Goal: Task Accomplishment & Management: Manage account settings

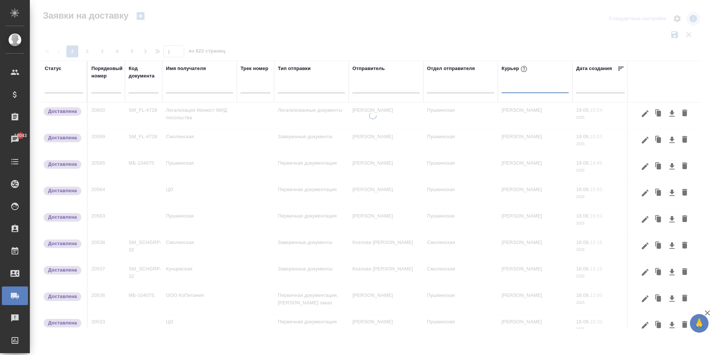
click at [191, 86] on input "text" at bounding box center [199, 88] width 67 height 9
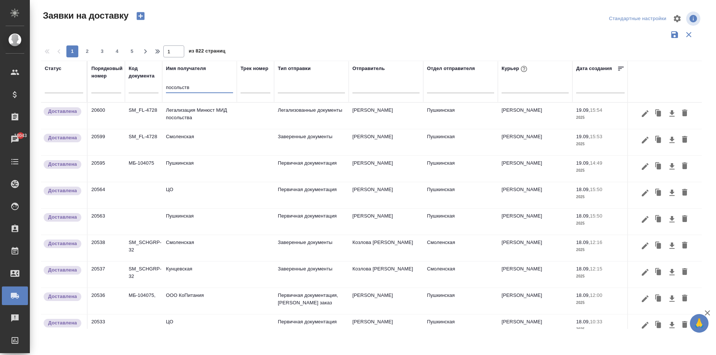
type input "посольство"
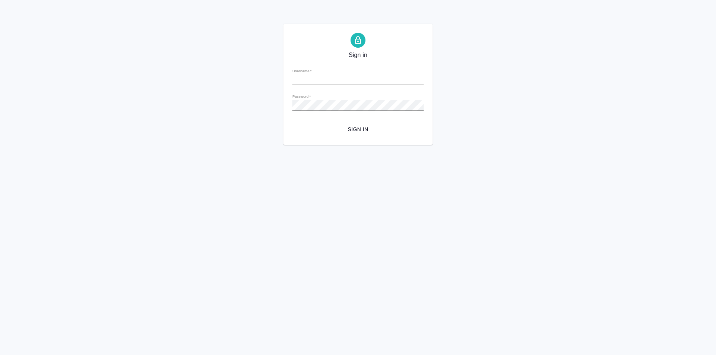
type input "[PERSON_NAME][EMAIL_ADDRESS][DOMAIN_NAME]"
click at [365, 127] on span "Sign in" at bounding box center [357, 129] width 119 height 9
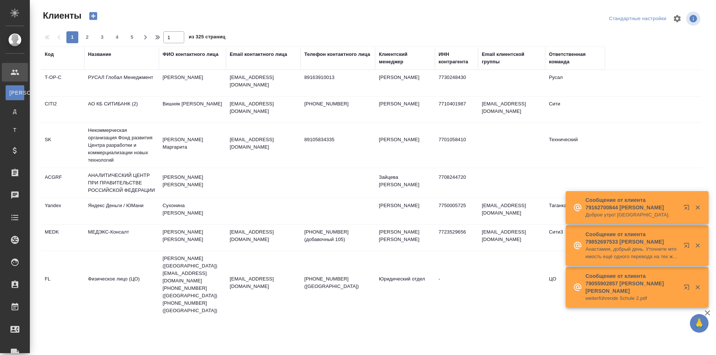
select select "RU"
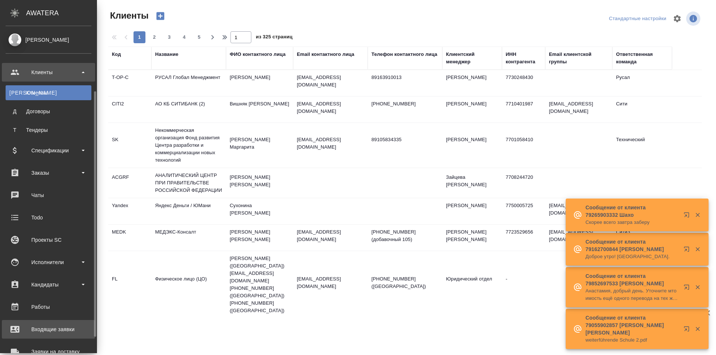
scroll to position [37, 0]
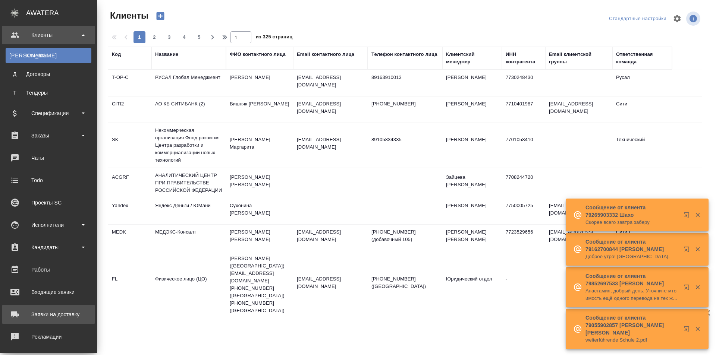
click at [47, 318] on div "Заявки на доставку" at bounding box center [49, 314] width 86 height 11
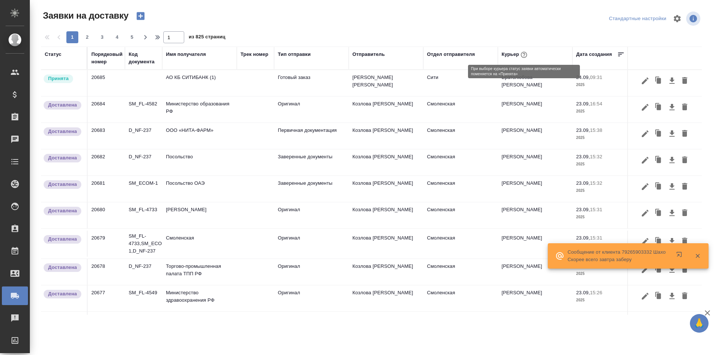
click at [517, 54] on div "Курьер" at bounding box center [515, 55] width 27 height 10
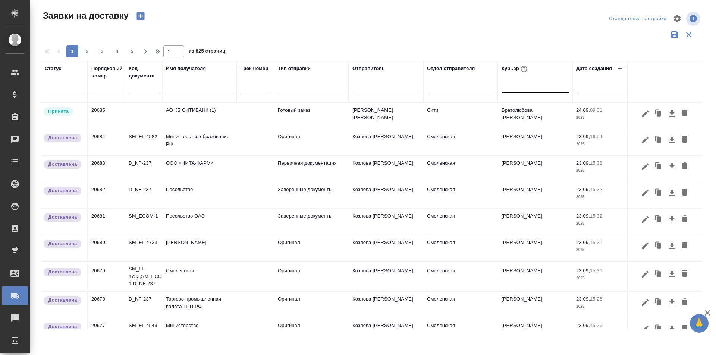
click at [514, 87] on div at bounding box center [535, 85] width 67 height 11
type input "евг"
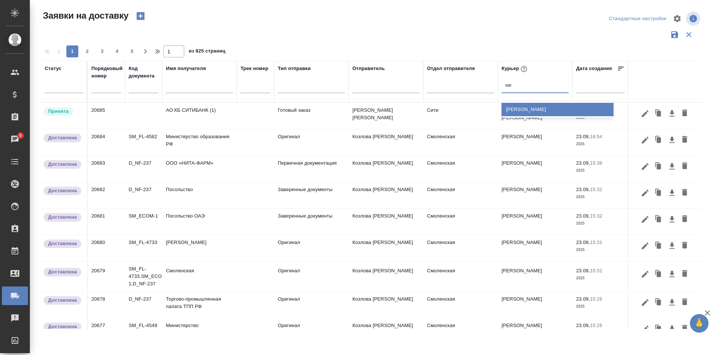
click at [538, 104] on div "[PERSON_NAME]" at bounding box center [558, 109] width 112 height 13
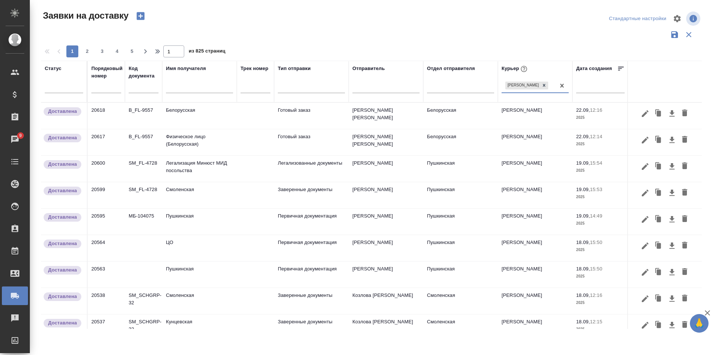
click at [179, 89] on input "text" at bounding box center [199, 88] width 67 height 9
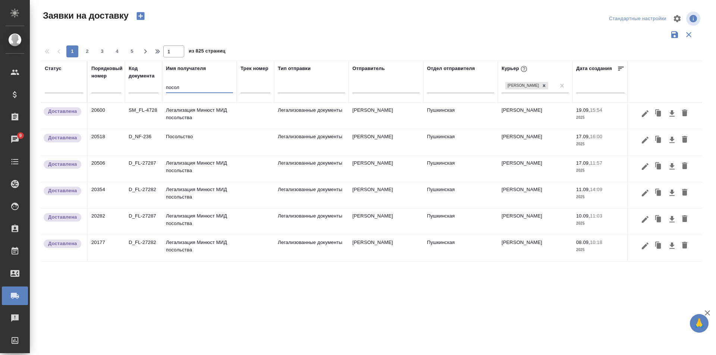
type input "посол"
click at [187, 143] on td "Посольство" at bounding box center [199, 142] width 75 height 26
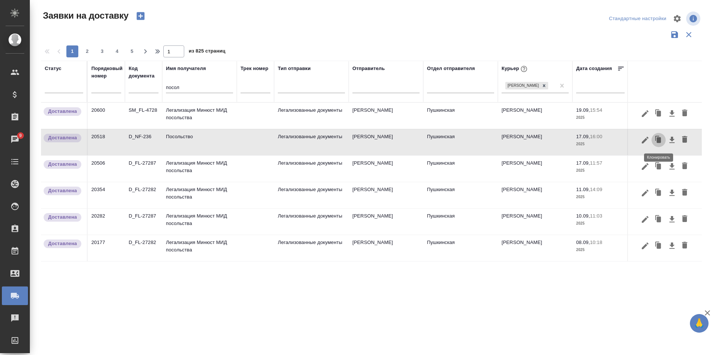
click at [659, 143] on icon "button" at bounding box center [659, 140] width 4 height 6
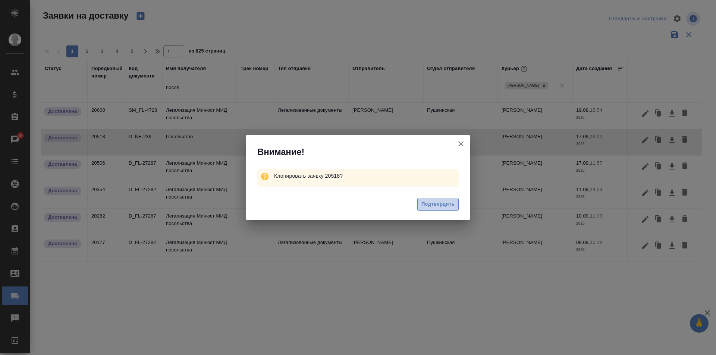
click at [434, 207] on span "Подтвердить" at bounding box center [437, 204] width 33 height 9
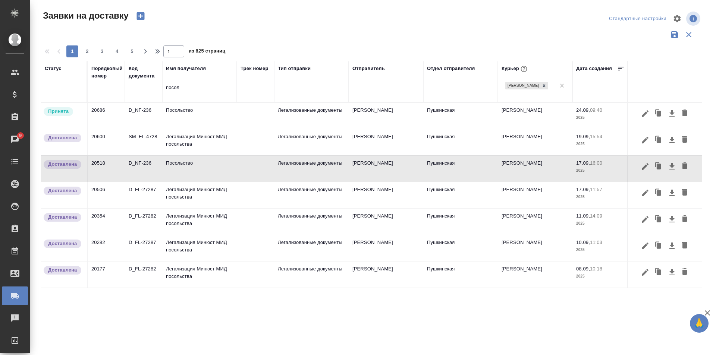
click at [191, 110] on td "Посольство" at bounding box center [199, 116] width 75 height 26
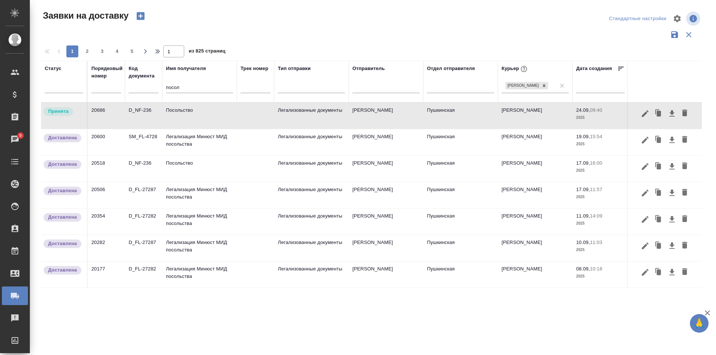
click at [186, 114] on td "Посольство" at bounding box center [199, 116] width 75 height 26
click at [185, 113] on td "Посольство" at bounding box center [199, 116] width 75 height 26
click at [191, 117] on td "Посольство" at bounding box center [199, 116] width 75 height 26
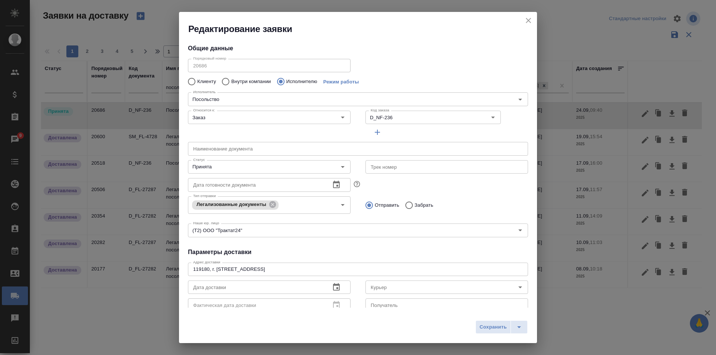
type input "[PERSON_NAME]"
type input "Посольство"
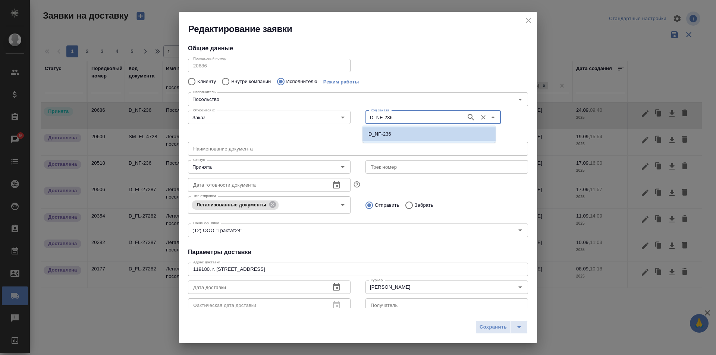
drag, startPoint x: 388, startPoint y: 120, endPoint x: 355, endPoint y: 119, distance: 32.9
click at [375, 119] on input "D_NF-236" at bounding box center [415, 117] width 95 height 9
drag, startPoint x: 395, startPoint y: 119, endPoint x: 313, endPoint y: 115, distance: 82.5
click at [314, 116] on div "Относится к: Заказ Относится к: Код заказа D_NF-236 Код заказа" at bounding box center [358, 123] width 355 height 46
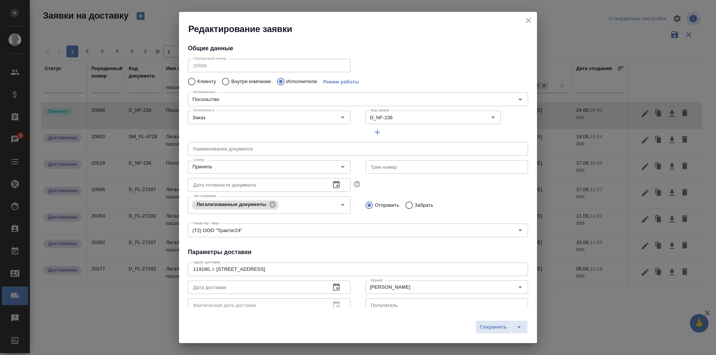
click at [440, 73] on div "Порядковый номер 20686 Порядковый номер Клиенту Внутри компании Исполнителю Реж…" at bounding box center [358, 147] width 340 height 183
click at [530, 20] on icon "close" at bounding box center [528, 20] width 9 height 9
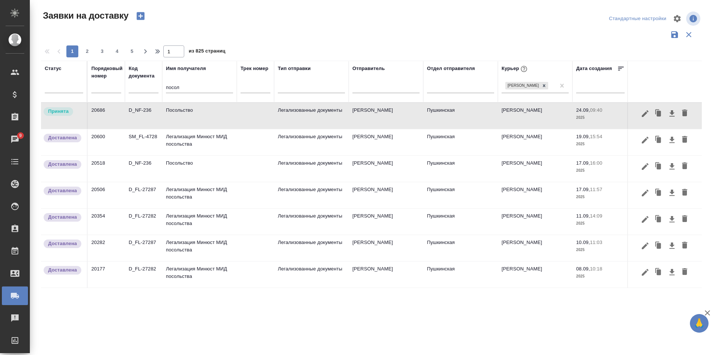
click at [197, 121] on td "Посольство" at bounding box center [199, 116] width 75 height 26
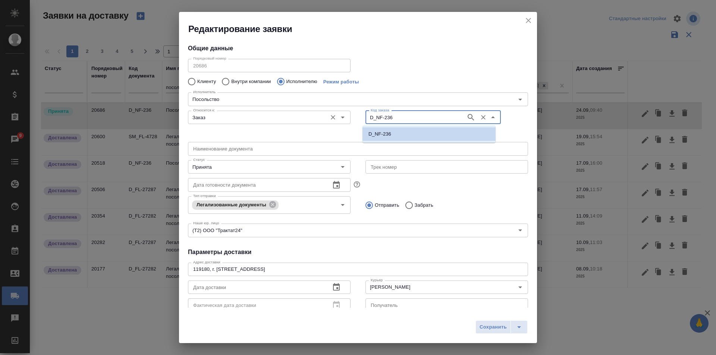
drag, startPoint x: 401, startPoint y: 122, endPoint x: 308, endPoint y: 118, distance: 93.7
click at [308, 118] on div "Относится к: Заказ Относится к: Код заказа D_NF-236 Код заказа" at bounding box center [358, 123] width 355 height 46
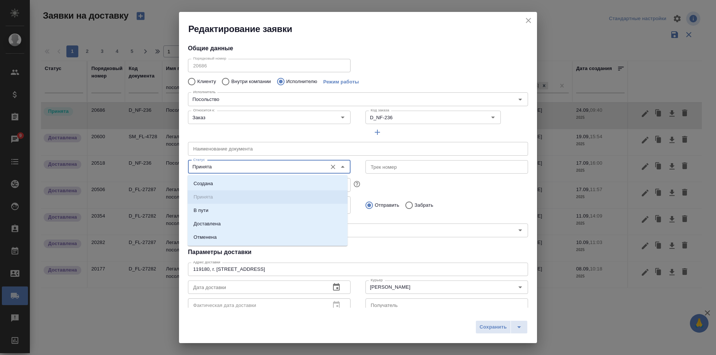
click at [219, 170] on input "Принята" at bounding box center [256, 167] width 133 height 9
click at [219, 222] on p "Доставлена" at bounding box center [207, 223] width 27 height 7
type input "Доставлена"
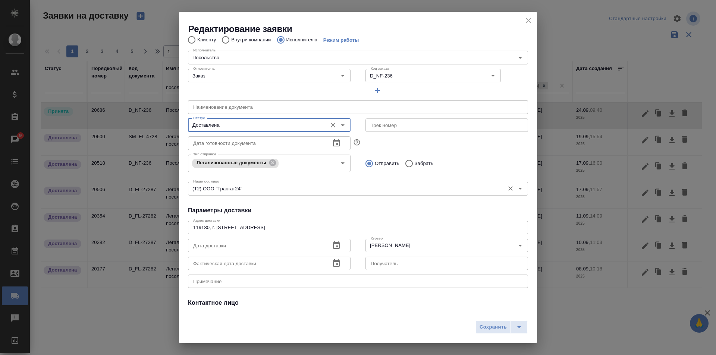
scroll to position [101, 0]
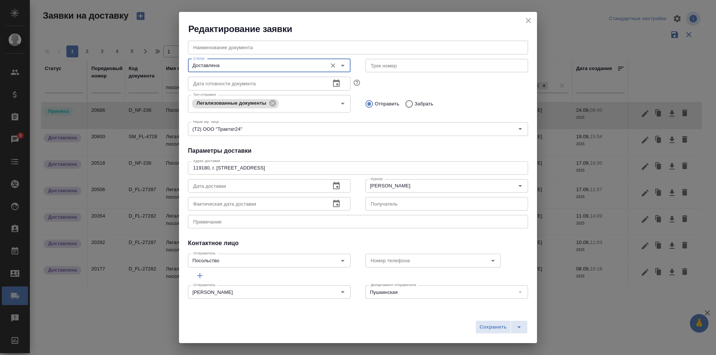
click at [332, 185] on icon "button" at bounding box center [336, 186] width 9 height 9
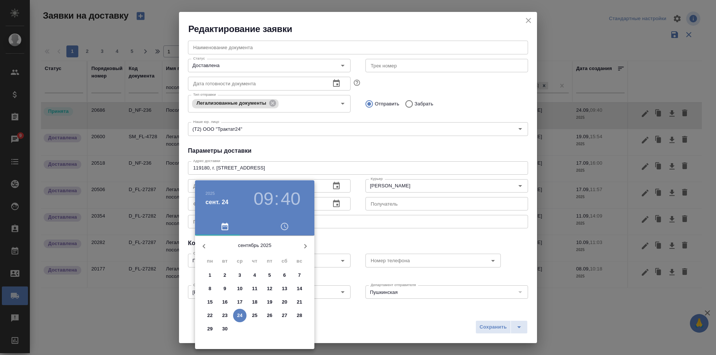
click at [209, 317] on p "22" at bounding box center [210, 315] width 6 height 7
type input "22.09.2025 09:40"
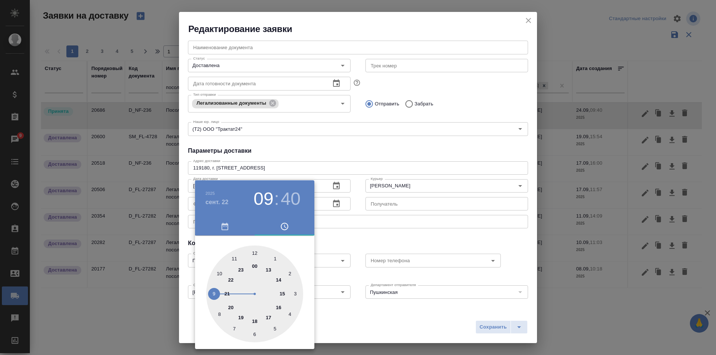
click at [363, 153] on div at bounding box center [358, 177] width 716 height 355
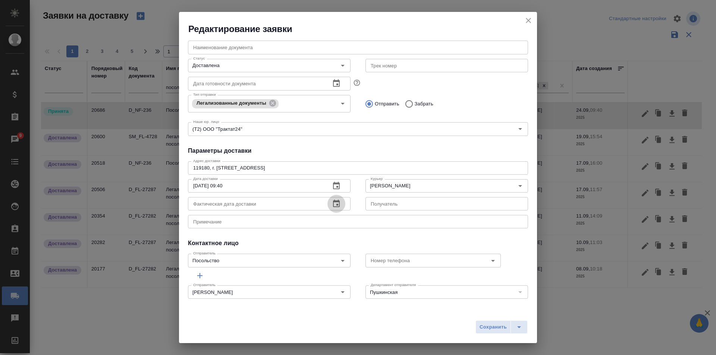
click at [336, 202] on icon "button" at bounding box center [336, 203] width 7 height 7
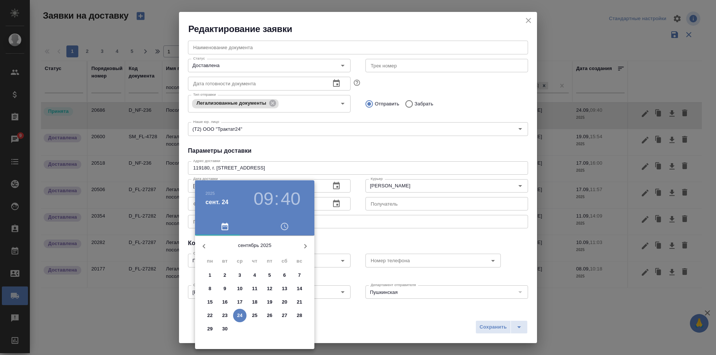
click at [208, 318] on p "22" at bounding box center [210, 315] width 6 height 7
type input "22.09.2025 09:40"
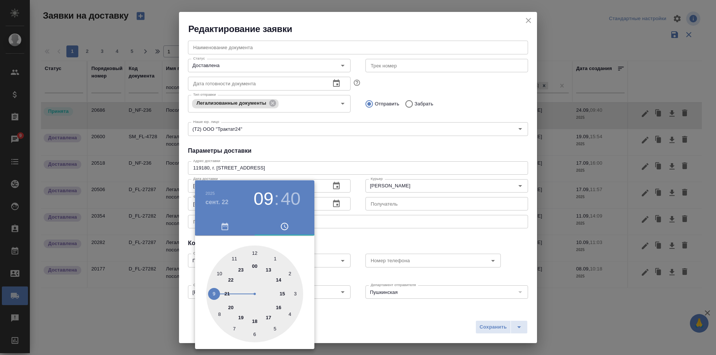
click at [359, 139] on div at bounding box center [358, 177] width 716 height 355
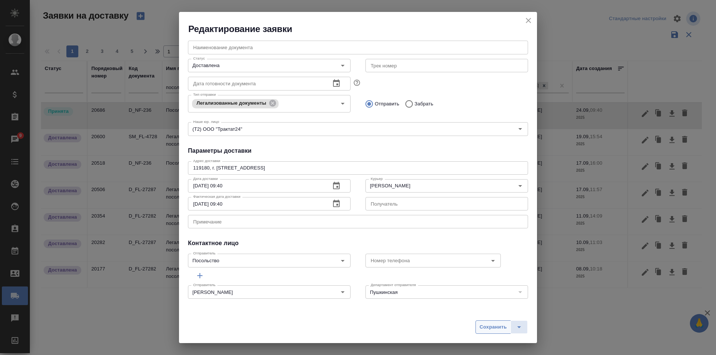
click at [498, 324] on span "Сохранить" at bounding box center [493, 327] width 27 height 9
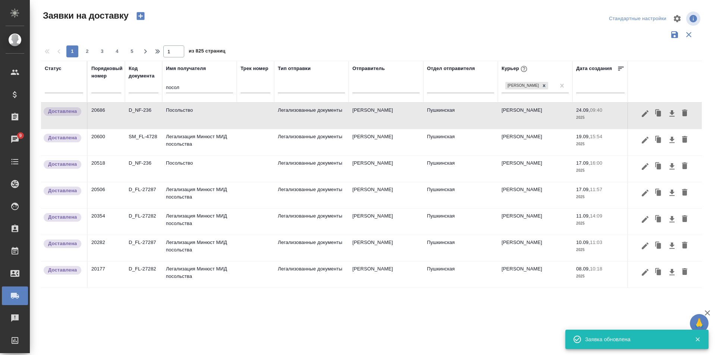
click at [170, 118] on td "Посольство" at bounding box center [199, 116] width 75 height 26
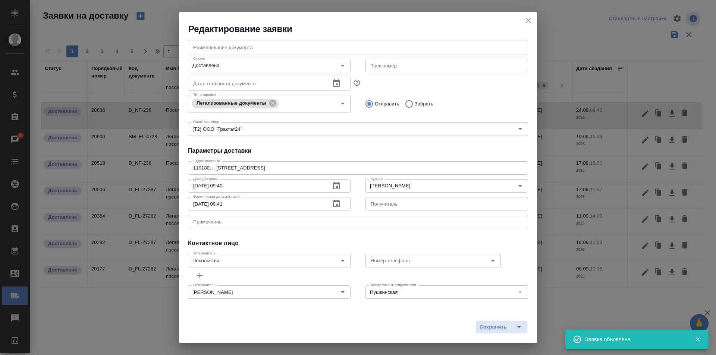
click at [331, 209] on button "button" at bounding box center [336, 204] width 18 height 18
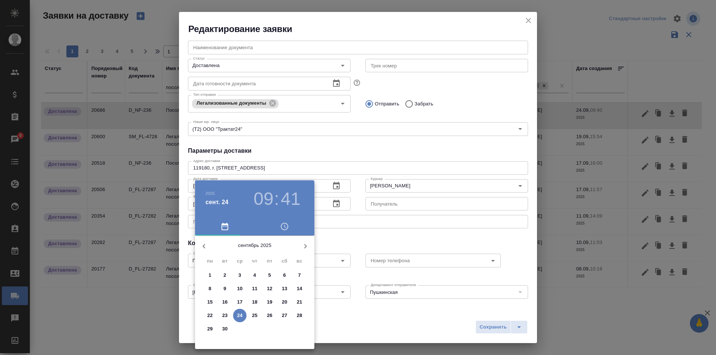
click at [207, 317] on p "22" at bounding box center [210, 315] width 6 height 7
type input "22.09.2025 09:41"
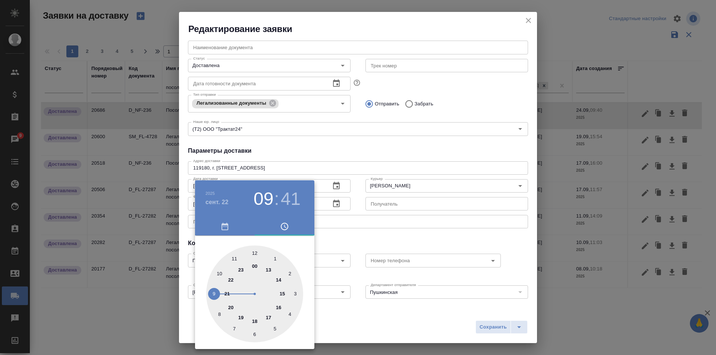
click at [382, 258] on div at bounding box center [358, 177] width 716 height 355
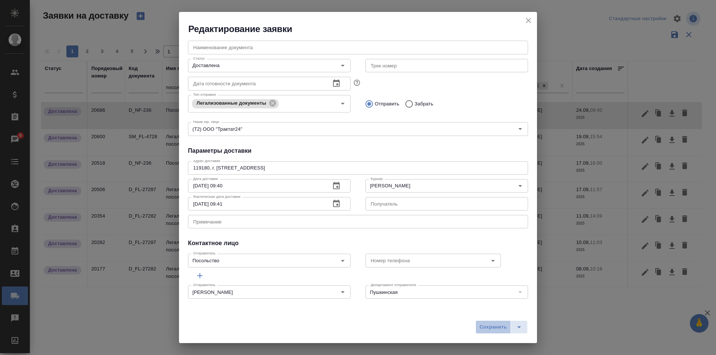
click at [489, 327] on span "Сохранить" at bounding box center [493, 327] width 27 height 9
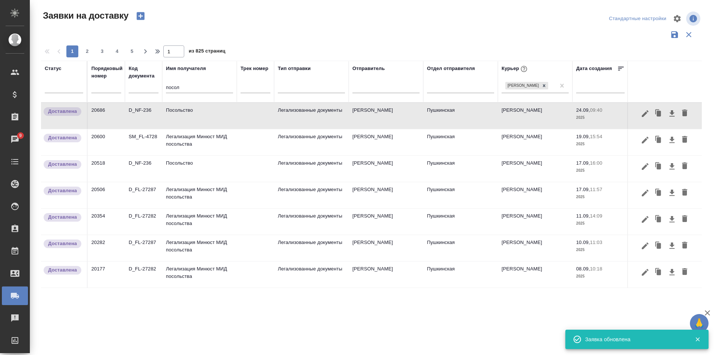
click at [212, 112] on td "Посольство" at bounding box center [199, 116] width 75 height 26
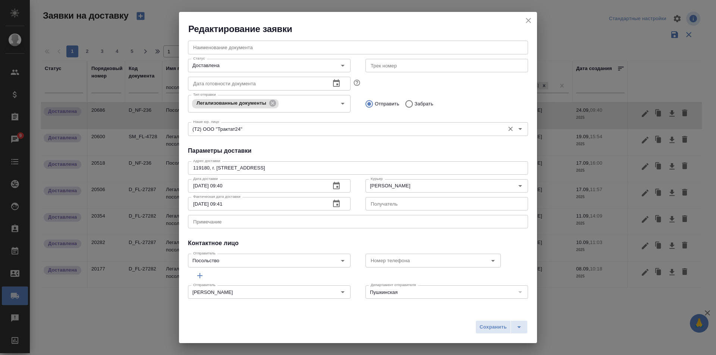
scroll to position [0, 0]
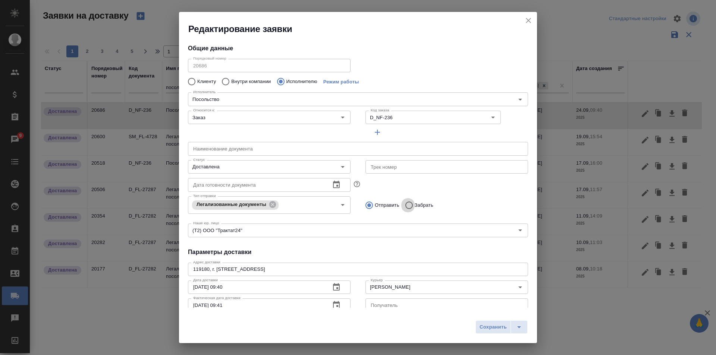
click at [406, 207] on input "Забрать" at bounding box center [407, 206] width 13 height 16
radio input "true"
click at [527, 23] on icon "close" at bounding box center [528, 20] width 9 height 9
radio input "true"
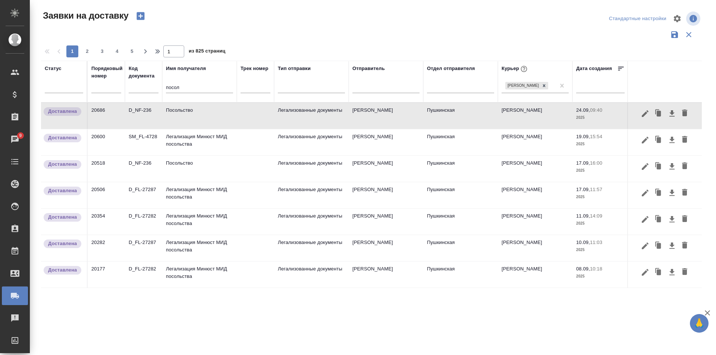
click at [198, 118] on td "Посольство" at bounding box center [199, 116] width 75 height 26
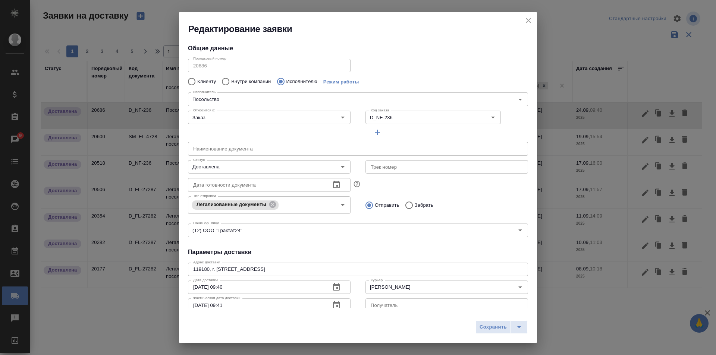
click at [405, 205] on input "Забрать" at bounding box center [407, 206] width 13 height 16
radio input "true"
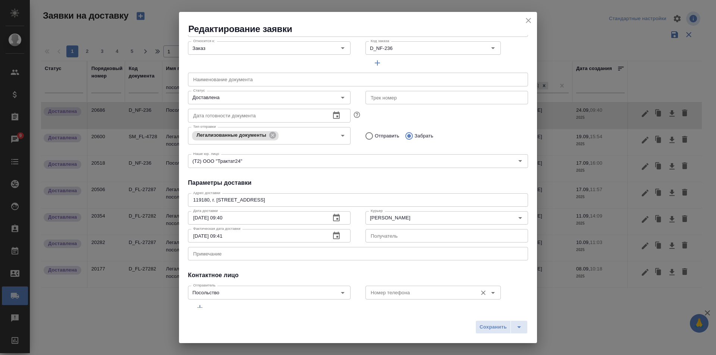
scroll to position [101, 0]
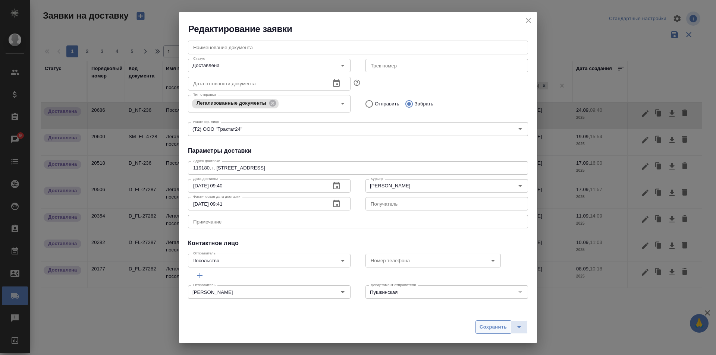
click at [493, 335] on div "Сохранить" at bounding box center [358, 330] width 358 height 26
click at [489, 332] on button "Сохранить" at bounding box center [493, 327] width 35 height 13
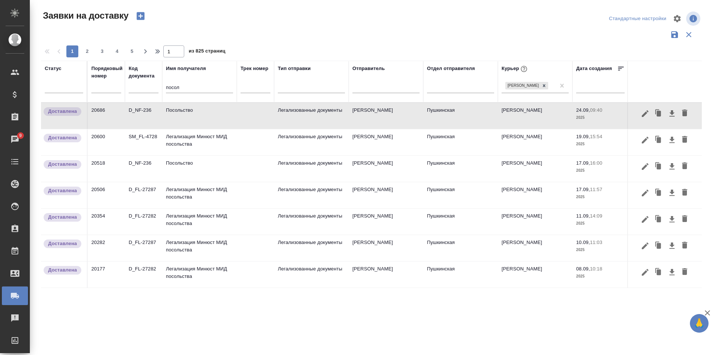
drag, startPoint x: 188, startPoint y: 88, endPoint x: 95, endPoint y: 88, distance: 93.2
click at [97, 88] on tr "Статус Порядковый номер Код документа Имя получателя посол Трек номер Тип отпра…" at bounding box center [428, 82] width 774 height 42
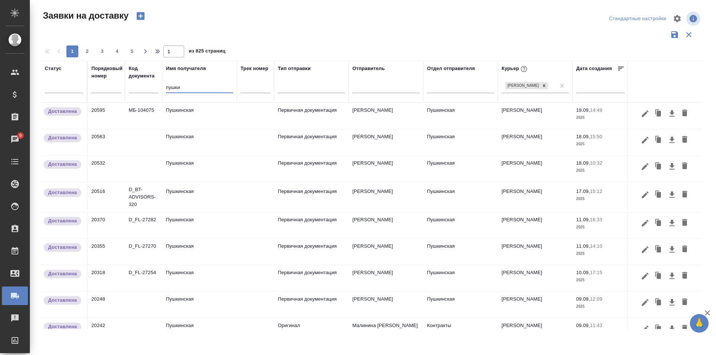
type input "пушки"
click at [182, 114] on td "Пушкинская" at bounding box center [199, 116] width 75 height 26
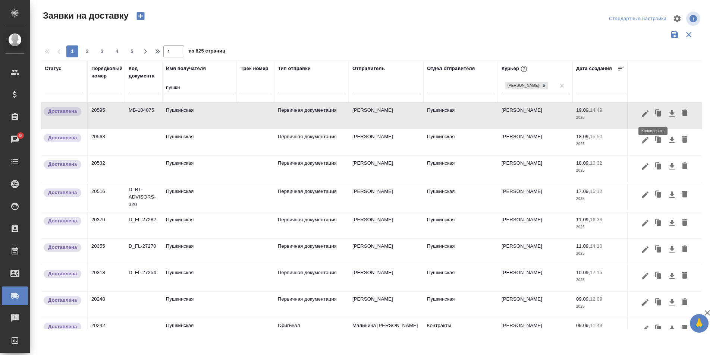
click at [657, 114] on icon "button" at bounding box center [659, 114] width 4 height 6
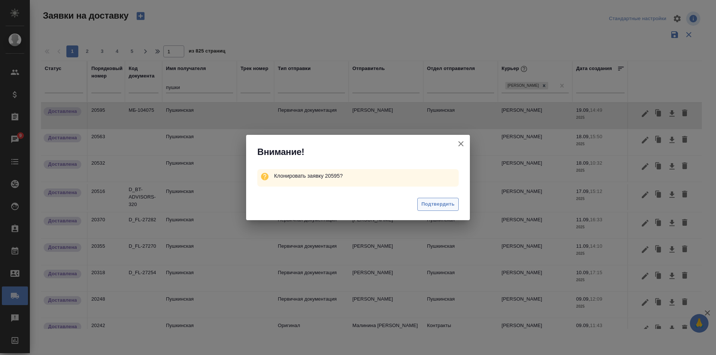
click at [429, 206] on span "Подтвердить" at bounding box center [437, 204] width 33 height 9
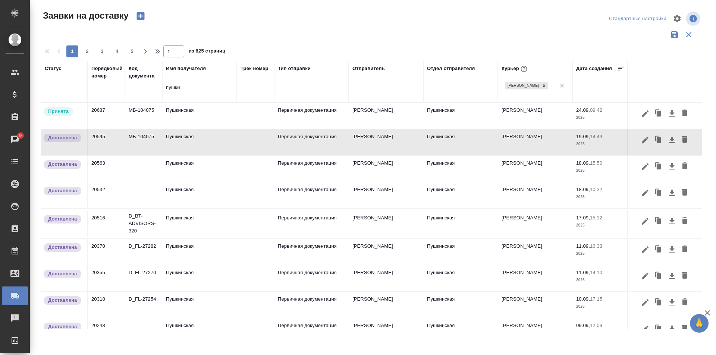
click at [187, 115] on td "Пушкинская" at bounding box center [199, 116] width 75 height 26
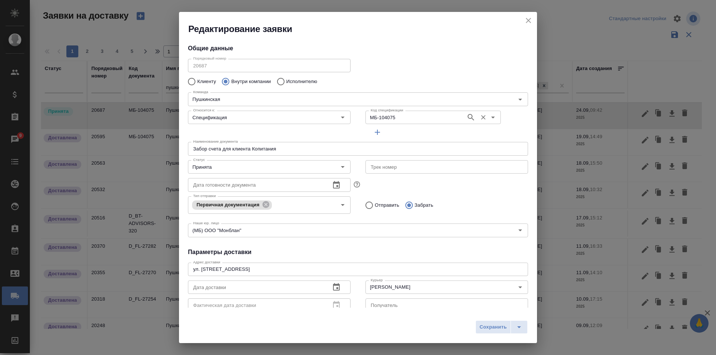
click at [390, 119] on input "МБ-104075" at bounding box center [415, 117] width 95 height 9
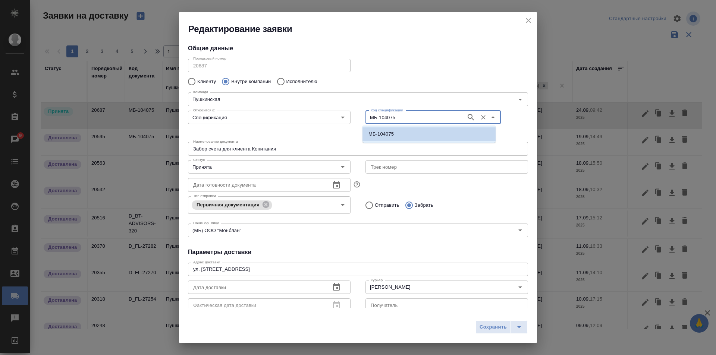
paste input "D_NF-236"
type input "D_NF-236"
click at [293, 122] on input "Спецификация" at bounding box center [256, 117] width 133 height 9
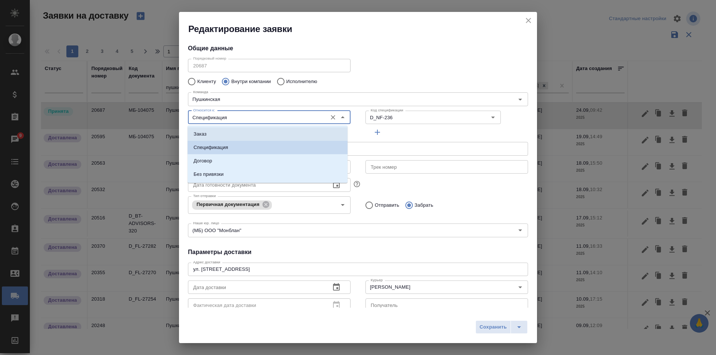
click at [206, 133] on p "Заказ" at bounding box center [200, 134] width 13 height 7
type input "Заказ"
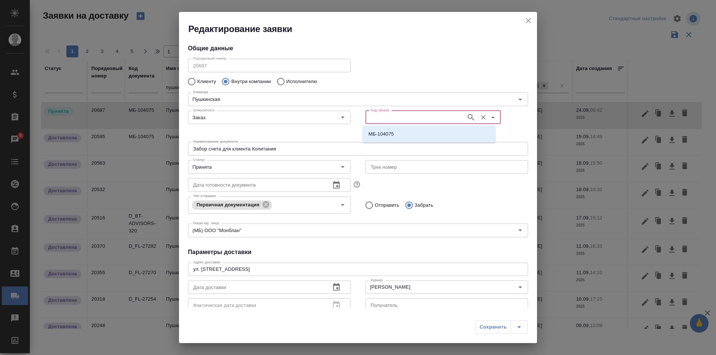
click at [386, 119] on input "Код заказа" at bounding box center [415, 117] width 95 height 9
paste input "D_NF-236"
type input "D_NF-236"
click at [384, 135] on p "D_NF-236" at bounding box center [379, 134] width 23 height 7
type input "D_NF-236"
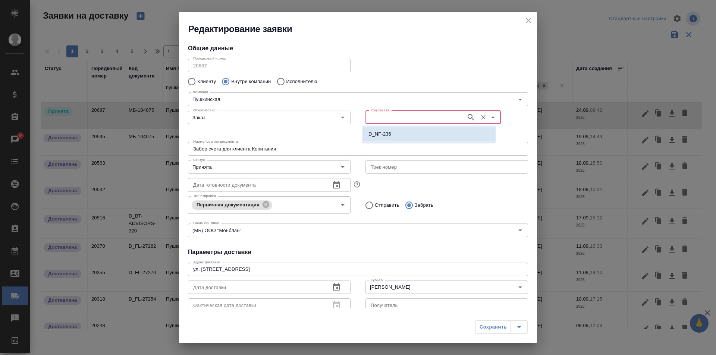
type input "(Т2) ООО "Трактат24""
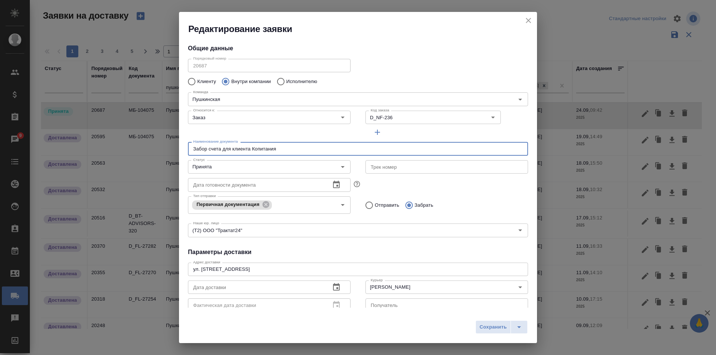
drag, startPoint x: 286, startPoint y: 155, endPoint x: 212, endPoint y: 141, distance: 75.9
click at [212, 141] on div "Наименование документа Забор счета для клиента Копитания Наименование документа" at bounding box center [358, 148] width 355 height 33
type input "З"
type input "Привезла документы из Посольства Оман"
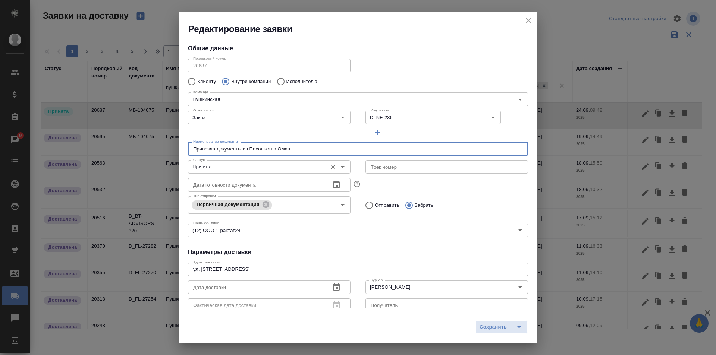
click at [244, 171] on input "Принята" at bounding box center [256, 167] width 133 height 9
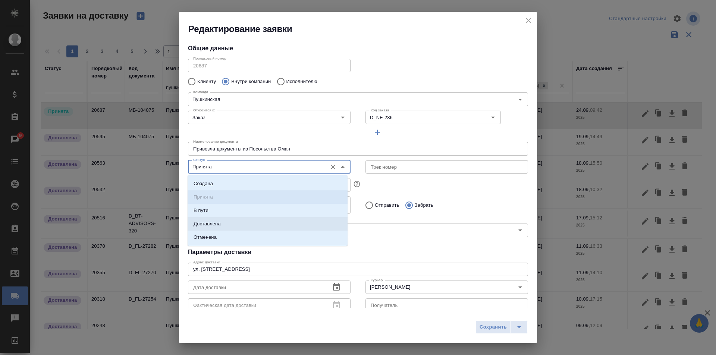
click at [211, 222] on p "Доставлена" at bounding box center [207, 223] width 27 height 7
type input "Доставлена"
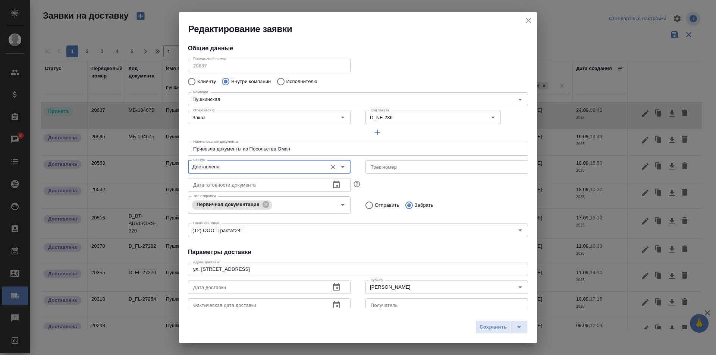
click at [335, 286] on icon "button" at bounding box center [336, 287] width 9 height 9
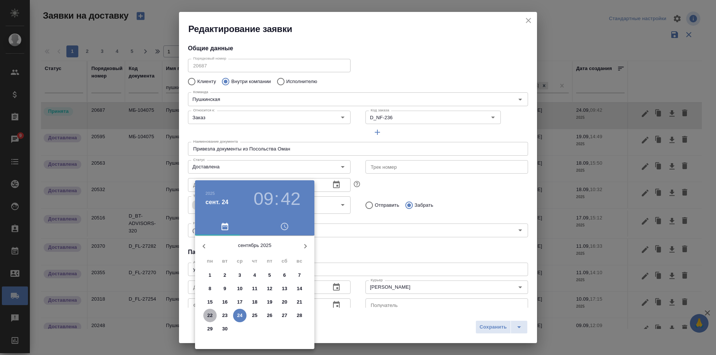
click at [208, 317] on p "22" at bounding box center [210, 315] width 6 height 7
type input "22.09.2025 09:42"
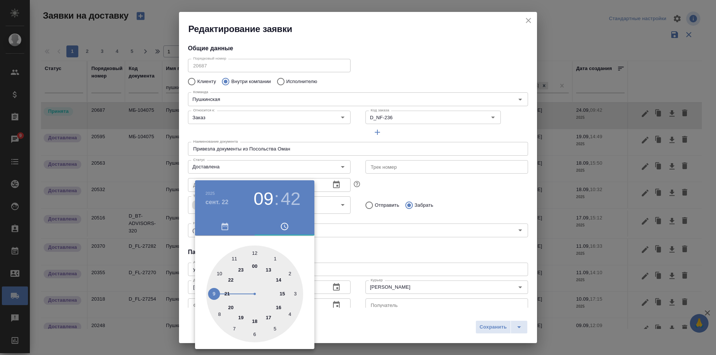
click at [396, 266] on div at bounding box center [358, 177] width 716 height 355
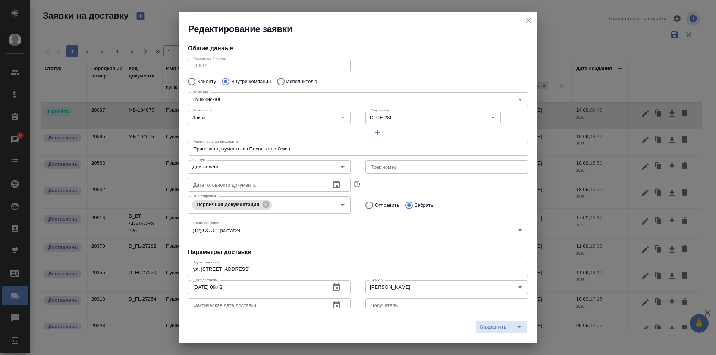
click at [333, 306] on icon "button" at bounding box center [336, 305] width 9 height 9
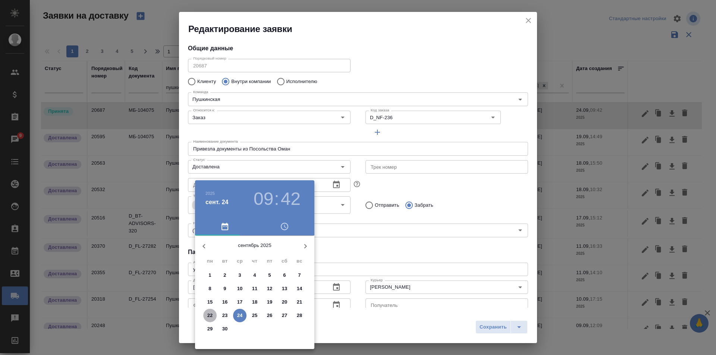
click at [209, 314] on p "22" at bounding box center [210, 315] width 6 height 7
type input "22.09.2025 09:42"
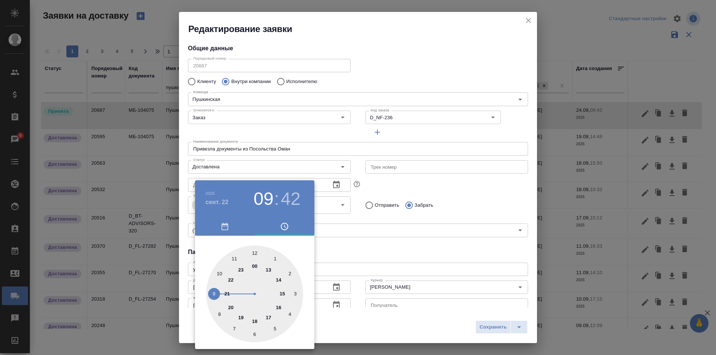
click at [384, 270] on div at bounding box center [358, 177] width 716 height 355
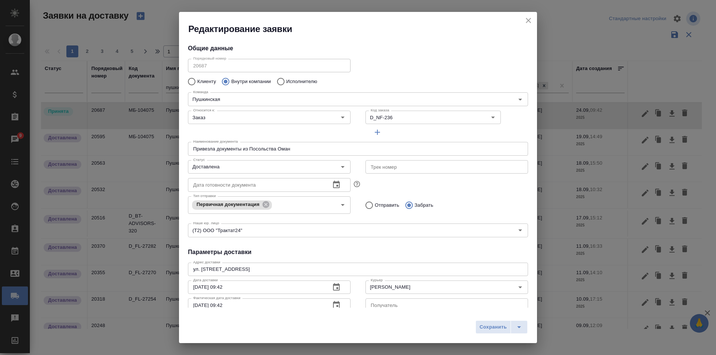
scroll to position [6, 0]
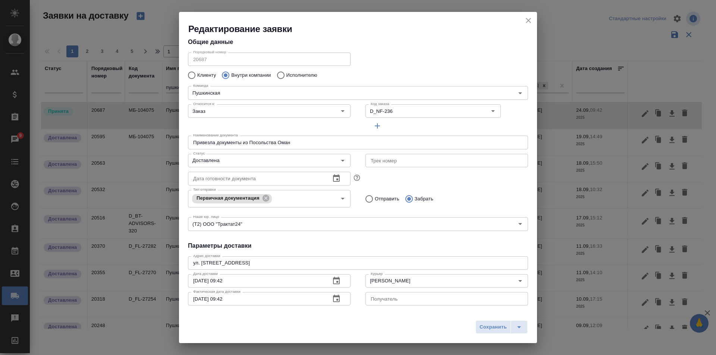
click at [367, 199] on input "Отправить" at bounding box center [367, 199] width 13 height 16
radio input "true"
click at [495, 329] on span "Сохранить" at bounding box center [493, 327] width 27 height 9
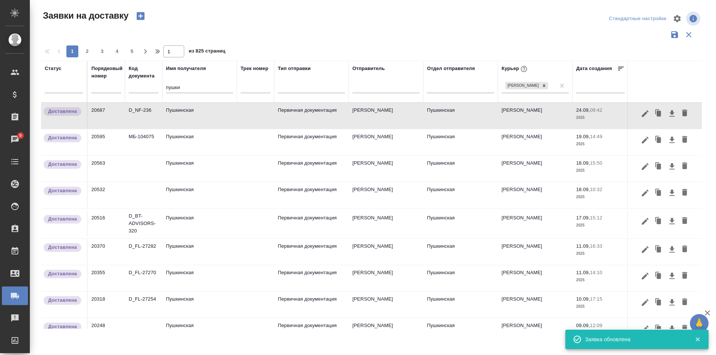
click at [179, 120] on td "Пушкинская" at bounding box center [199, 116] width 75 height 26
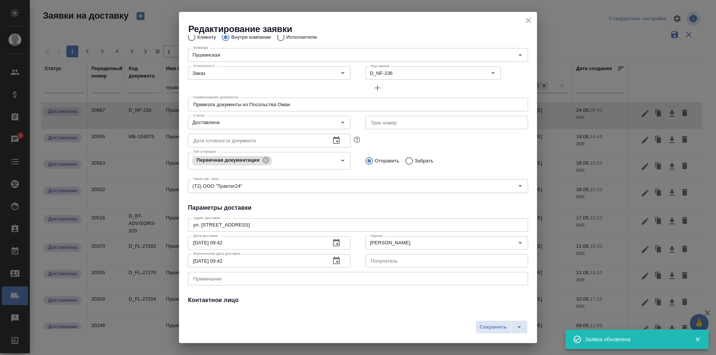
scroll to position [101, 0]
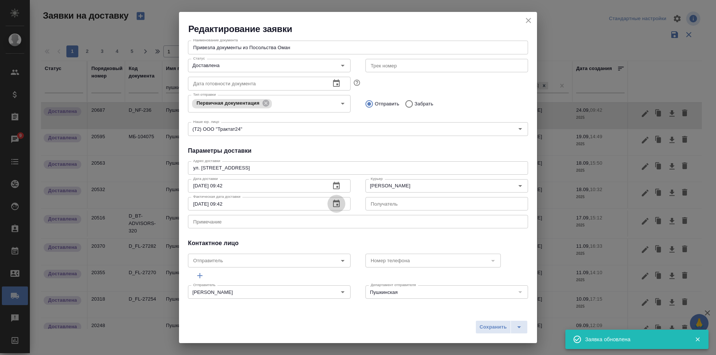
click at [337, 204] on icon "button" at bounding box center [336, 203] width 7 height 7
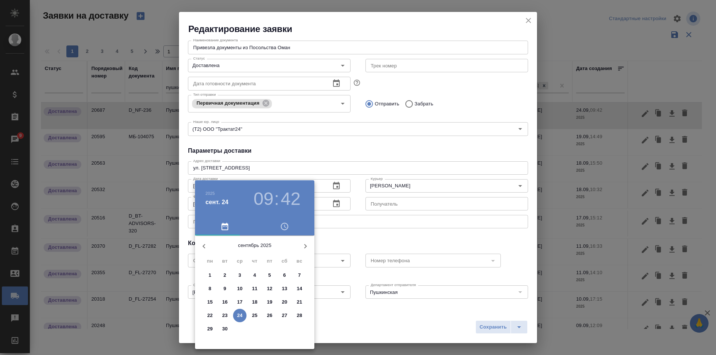
click at [206, 316] on span "22" at bounding box center [209, 315] width 13 height 7
type input "22.09.2025 09:42"
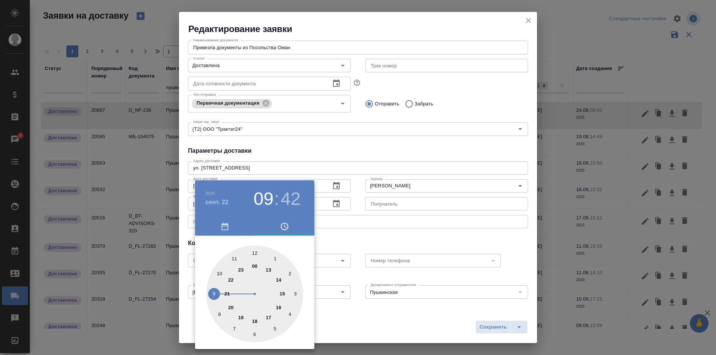
click at [408, 268] on div at bounding box center [358, 177] width 716 height 355
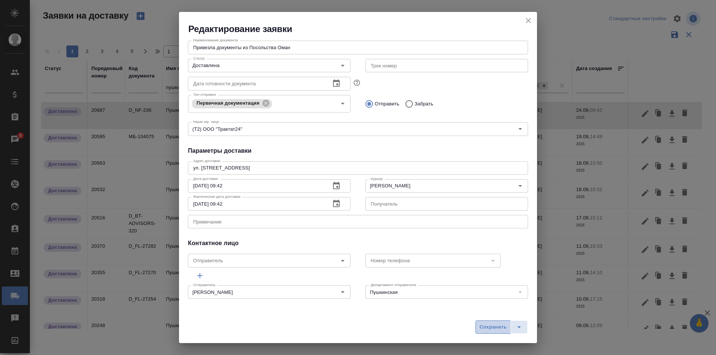
click at [490, 332] on span "Сохранить" at bounding box center [493, 327] width 27 height 9
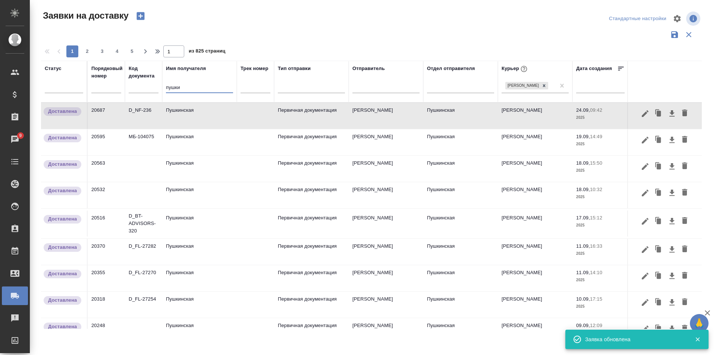
drag, startPoint x: 186, startPoint y: 88, endPoint x: 89, endPoint y: 81, distance: 97.3
click at [91, 81] on tr "Статус Порядковый номер Код документа Имя получателя пушки Трек номер Тип отпра…" at bounding box center [428, 82] width 774 height 42
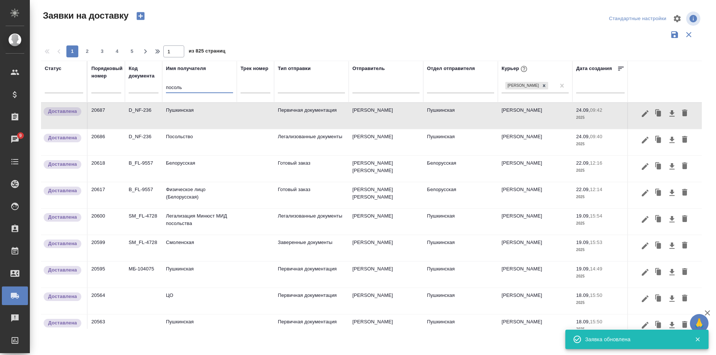
type input "посоль"
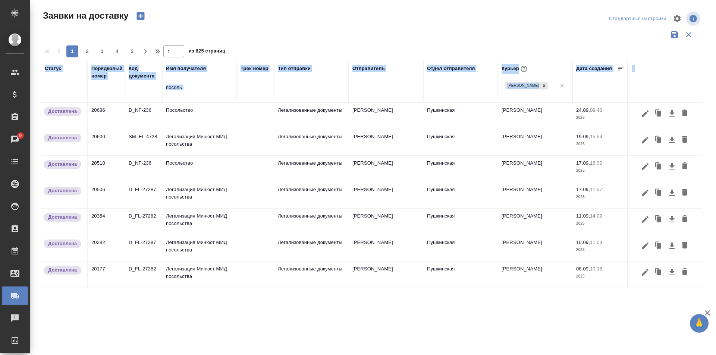
click at [196, 114] on td "Посольство" at bounding box center [199, 116] width 75 height 26
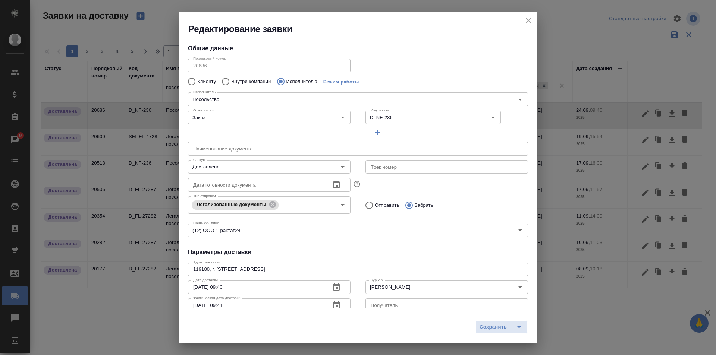
click at [205, 153] on input "text" at bounding box center [358, 148] width 340 height 13
type input "з"
type input "Забор документа из Посольства Оман"
click at [483, 328] on span "Сохранить" at bounding box center [493, 327] width 27 height 9
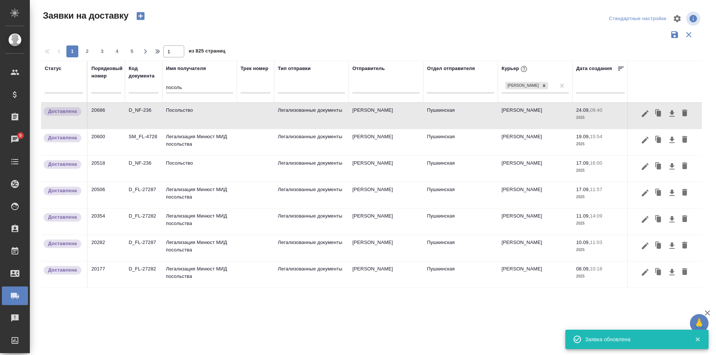
click at [179, 126] on td "Посольство" at bounding box center [199, 116] width 75 height 26
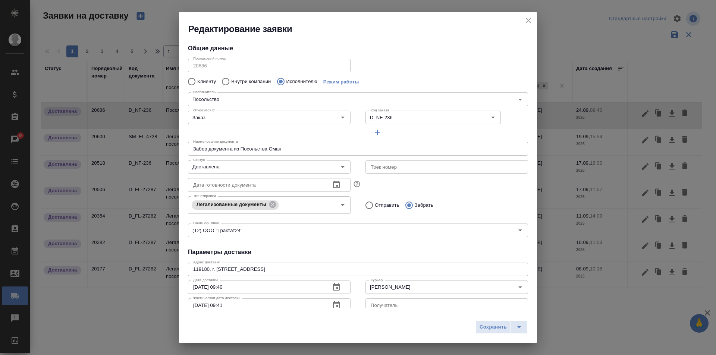
click at [528, 20] on icon "close" at bounding box center [528, 20] width 5 height 5
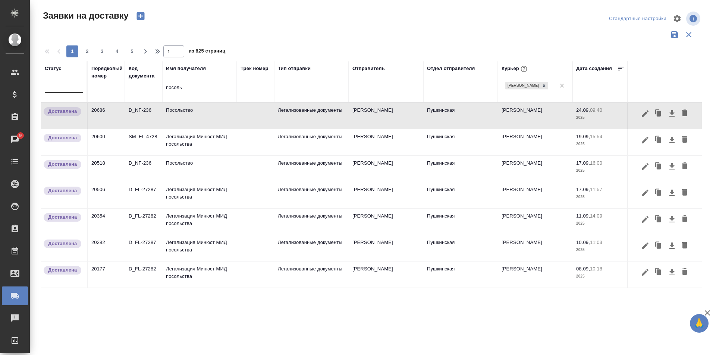
drag, startPoint x: 189, startPoint y: 87, endPoint x: 74, endPoint y: 83, distance: 114.9
click at [75, 83] on tr "Статус Порядковый номер Код документа Имя получателя посоль Трек номер Тип отпр…" at bounding box center [428, 82] width 774 height 42
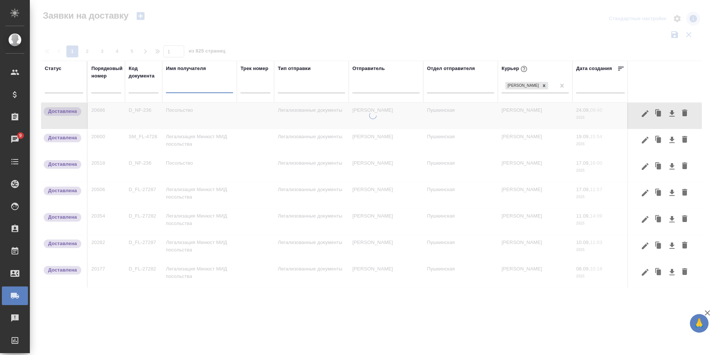
click at [102, 92] on input "text" at bounding box center [106, 87] width 30 height 10
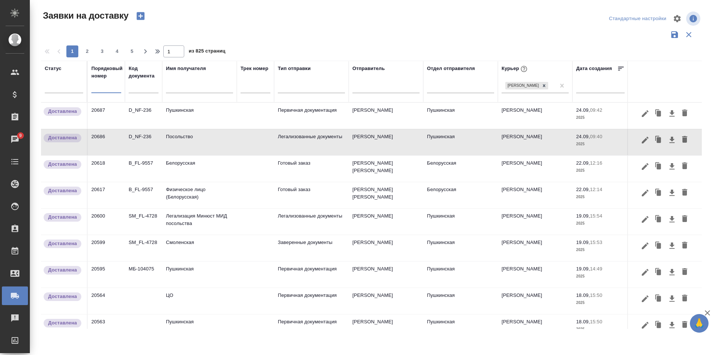
click at [98, 91] on input "text" at bounding box center [106, 87] width 30 height 10
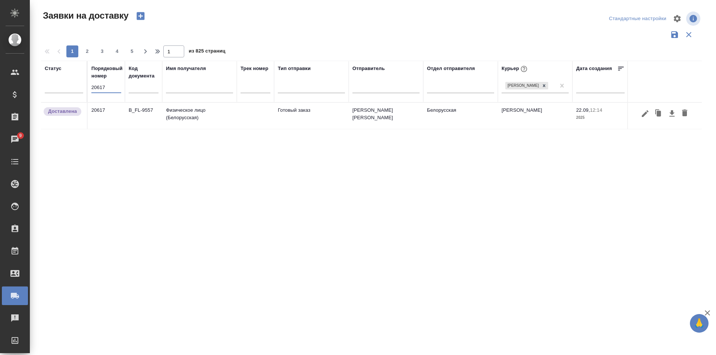
type input "20617"
click at [278, 123] on td "Готовый заказ" at bounding box center [311, 116] width 75 height 26
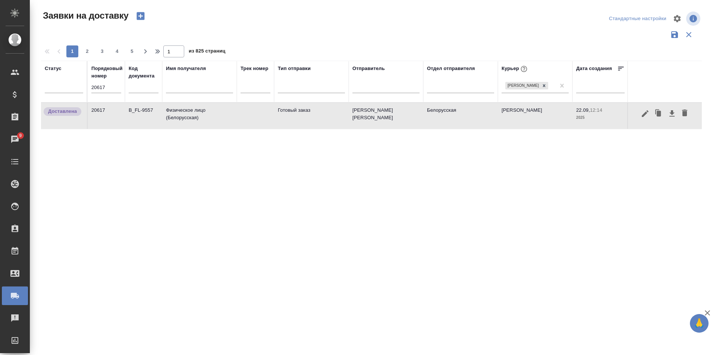
click at [278, 123] on td "Готовый заказ" at bounding box center [311, 116] width 75 height 26
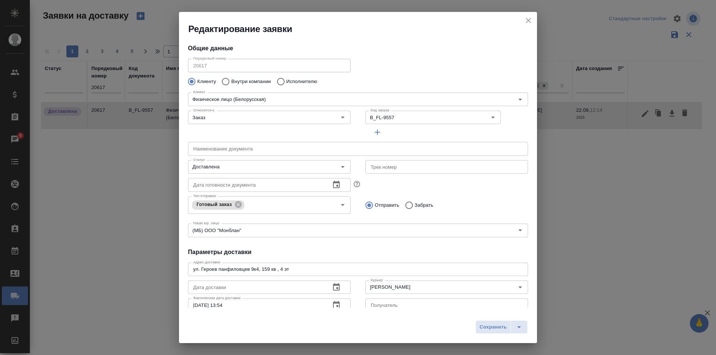
type input "Наталия"
type input "+79515553122"
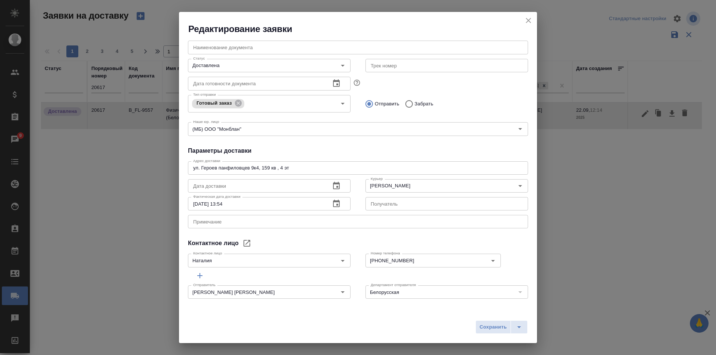
click at [529, 20] on icon "close" at bounding box center [528, 20] width 5 height 5
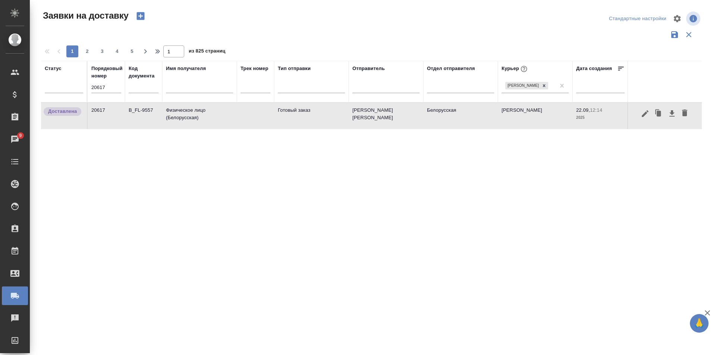
click at [109, 90] on input "20617" at bounding box center [106, 87] width 30 height 10
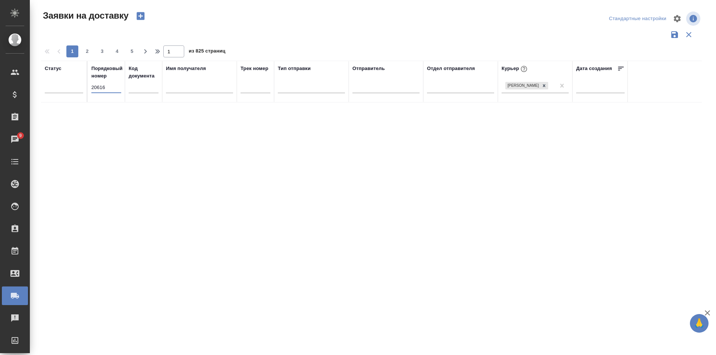
click at [105, 87] on input "20616" at bounding box center [106, 87] width 30 height 10
type input "20618"
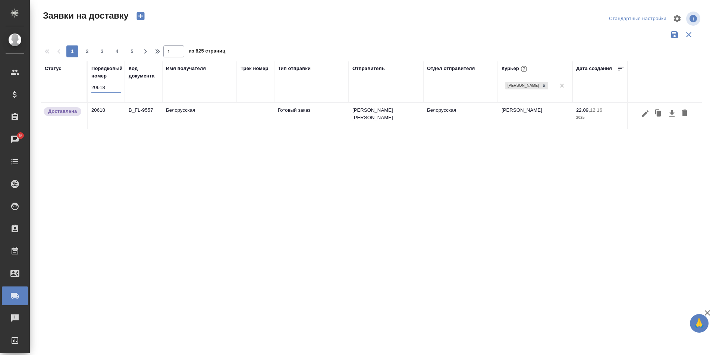
drag, startPoint x: 113, startPoint y: 89, endPoint x: 39, endPoint y: 89, distance: 73.5
click at [40, 89] on div "Заявки на доставку Стандартные настройки 1 2 3 4 5 1 из 825 страниц Статус Поря…" at bounding box center [374, 166] width 675 height 333
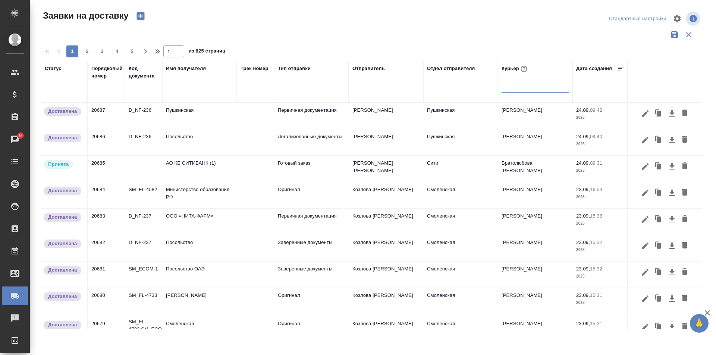
click at [180, 89] on input "text" at bounding box center [199, 88] width 67 height 9
click at [521, 88] on div at bounding box center [535, 85] width 67 height 11
type input "евг"
click at [524, 107] on div "[PERSON_NAME]" at bounding box center [558, 109] width 112 height 13
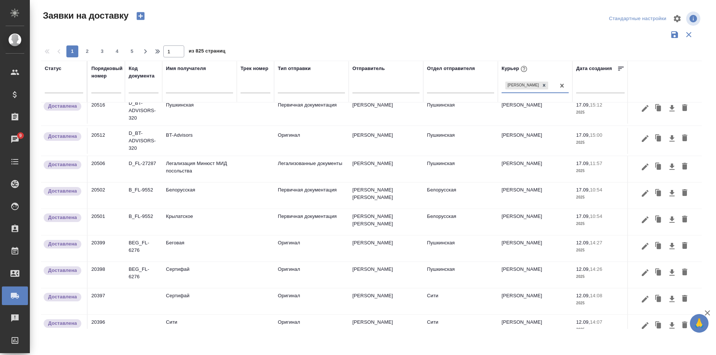
scroll to position [450, 0]
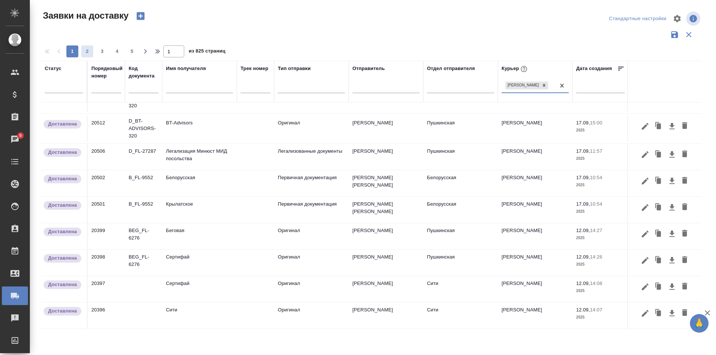
click at [89, 53] on span "2" at bounding box center [87, 51] width 12 height 7
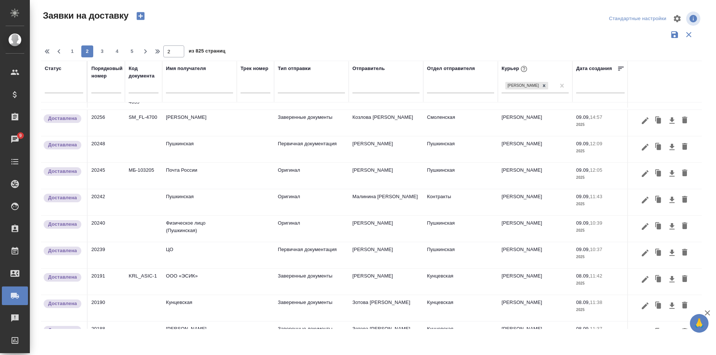
scroll to position [454, 0]
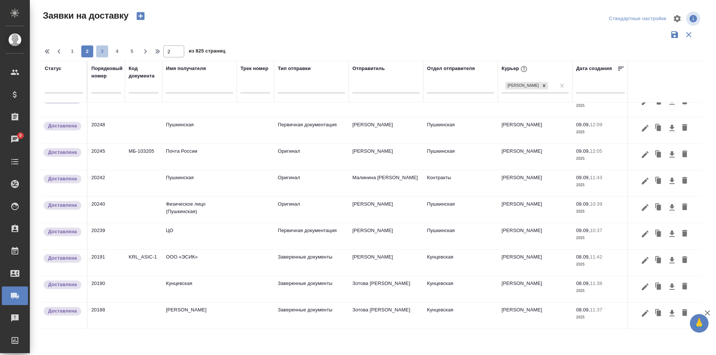
click at [106, 51] on span "3" at bounding box center [102, 51] width 12 height 7
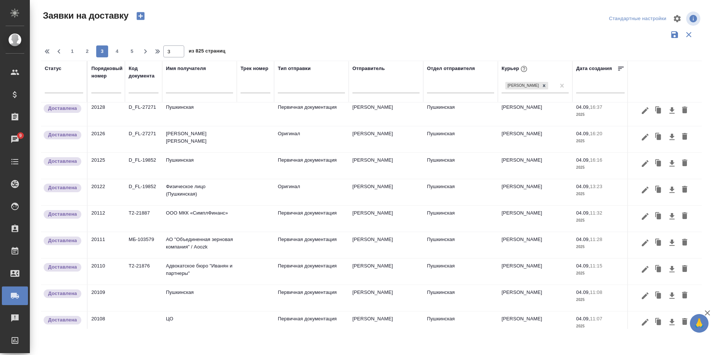
scroll to position [0, 0]
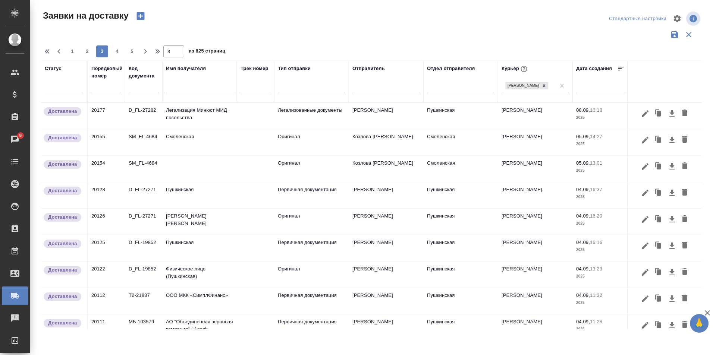
click at [69, 53] on span "1" at bounding box center [72, 51] width 12 height 7
type input "1"
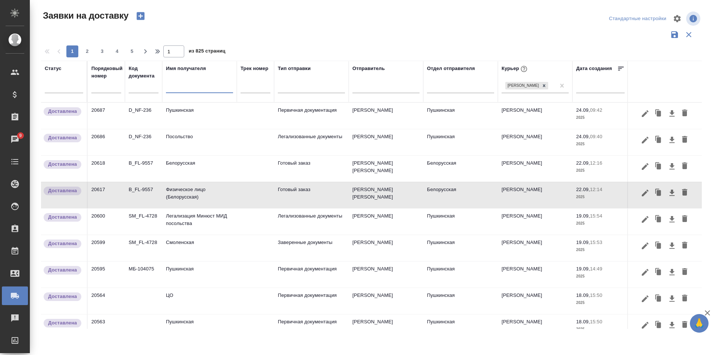
click at [179, 91] on input "text" at bounding box center [199, 88] width 67 height 9
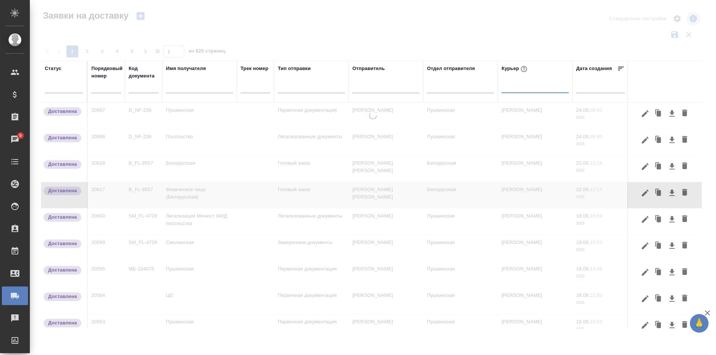
click at [173, 91] on input "text" at bounding box center [199, 88] width 67 height 9
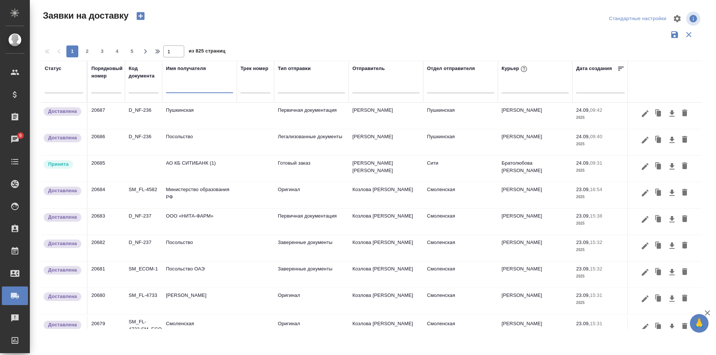
click at [191, 89] on input "text" at bounding box center [199, 88] width 67 height 9
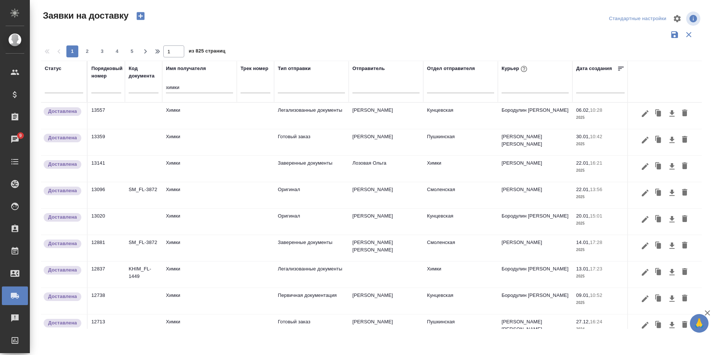
click at [344, 114] on td "Легализованные документы" at bounding box center [311, 116] width 75 height 26
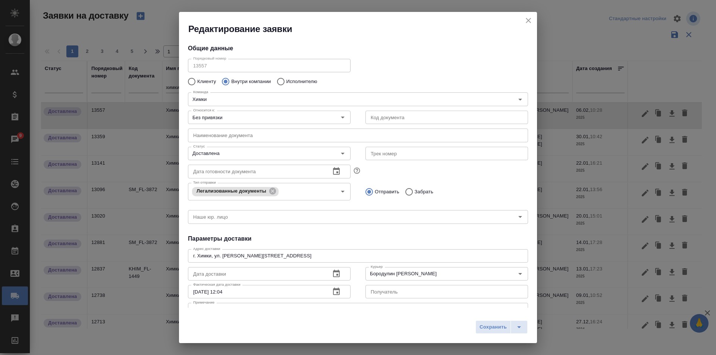
scroll to position [88, 0]
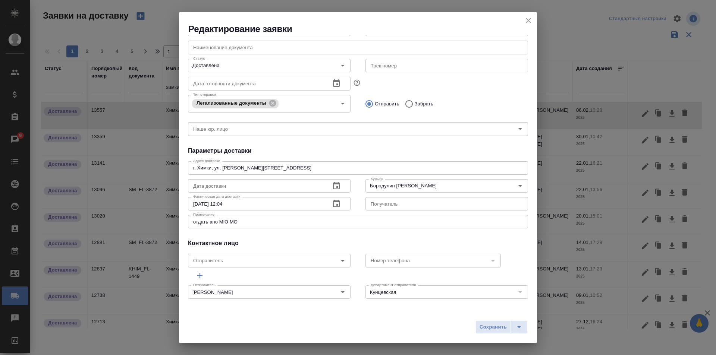
click at [529, 18] on icon "close" at bounding box center [528, 20] width 9 height 9
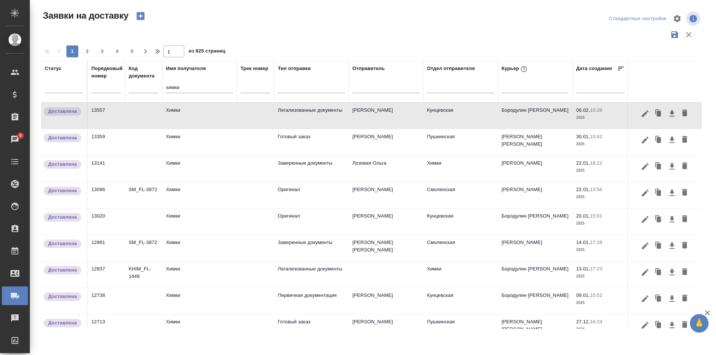
click at [501, 141] on td "[PERSON_NAME] [PERSON_NAME]" at bounding box center [535, 142] width 75 height 26
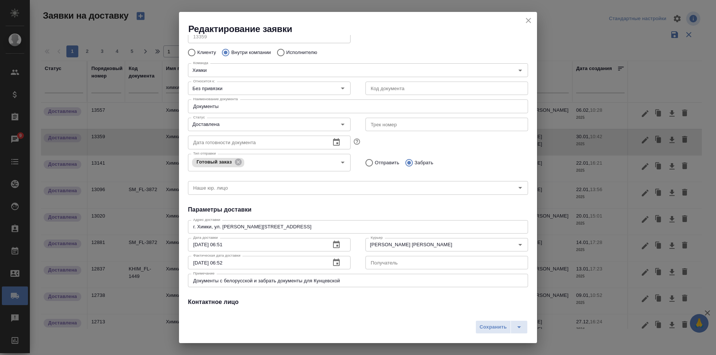
scroll to position [0, 0]
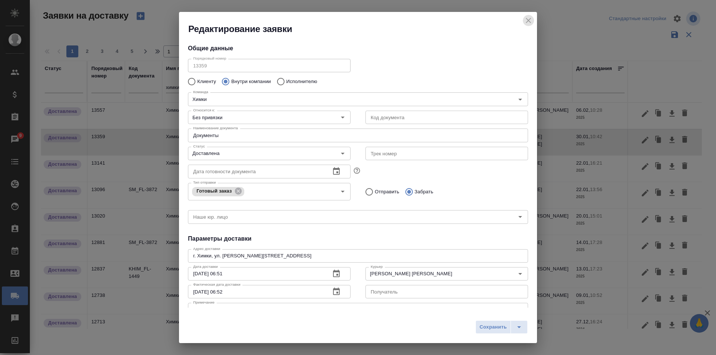
click at [532, 19] on icon "close" at bounding box center [528, 20] width 9 height 9
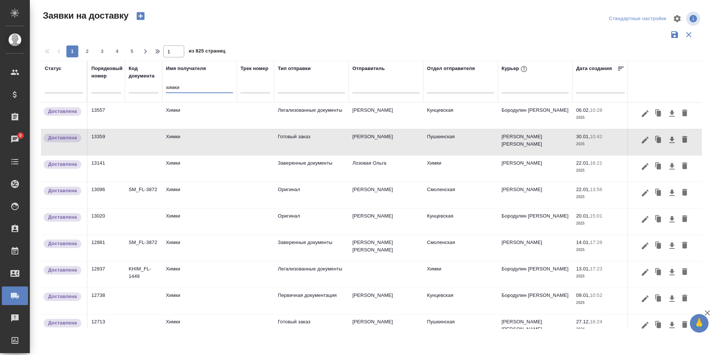
drag, startPoint x: 185, startPoint y: 90, endPoint x: 73, endPoint y: 78, distance: 112.1
click at [84, 78] on tr "Статус Порядковый номер Код документа Имя получателя химки Трек номер Тип отпра…" at bounding box center [428, 82] width 774 height 42
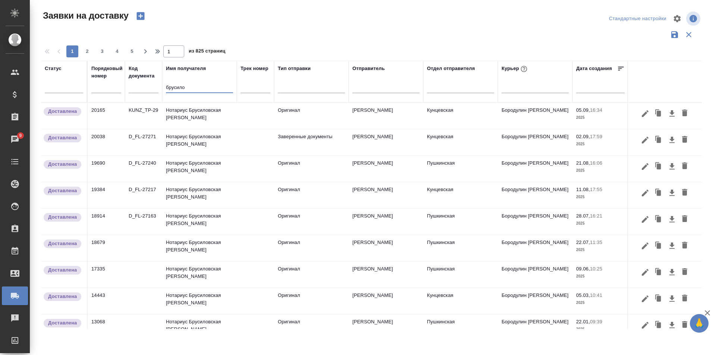
type input "брусило"
click at [184, 113] on td "Нотариус Брусиловская [PERSON_NAME]" at bounding box center [199, 116] width 75 height 26
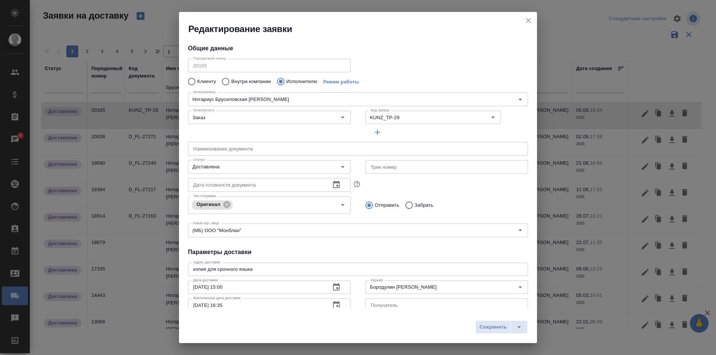
type input "Нотариус Брусиловская [PERSON_NAME]"
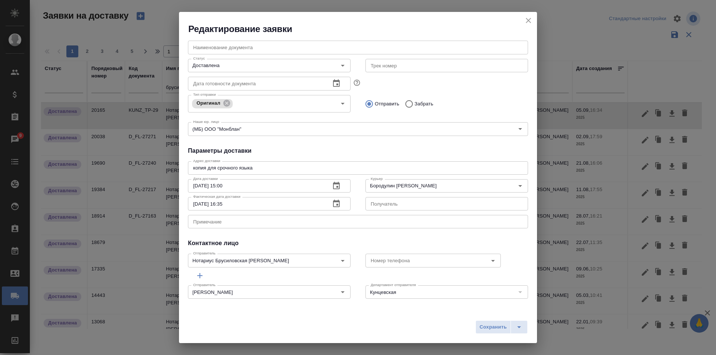
click at [530, 19] on icon "close" at bounding box center [528, 20] width 5 height 5
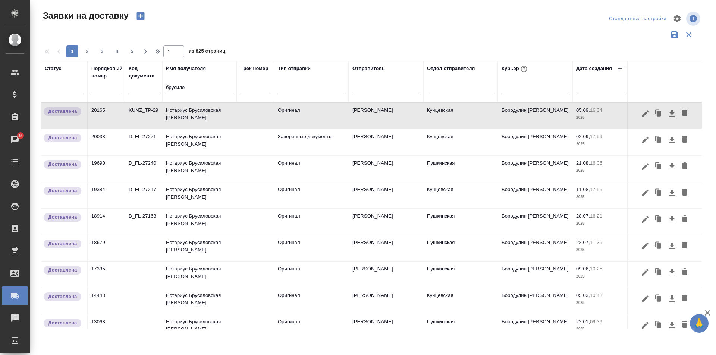
click at [182, 167] on td "Нотариус Брусиловская [PERSON_NAME]" at bounding box center [199, 169] width 75 height 26
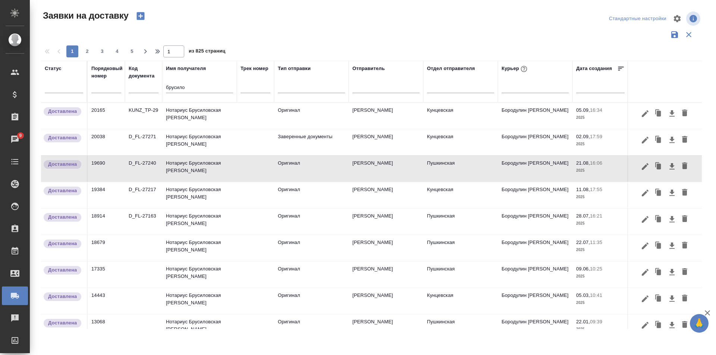
click at [182, 167] on td "Нотариус Брусиловская [PERSON_NAME]" at bounding box center [199, 169] width 75 height 26
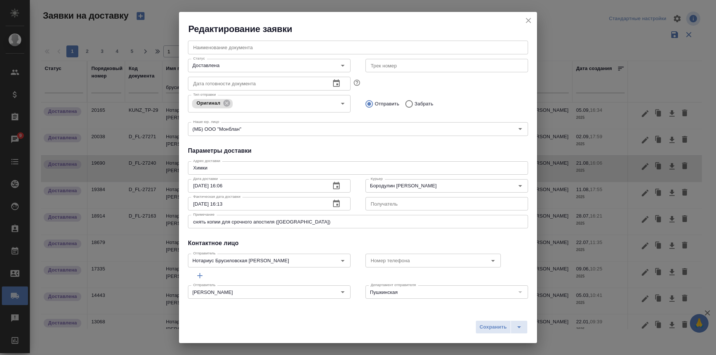
click at [528, 21] on icon "close" at bounding box center [528, 20] width 5 height 5
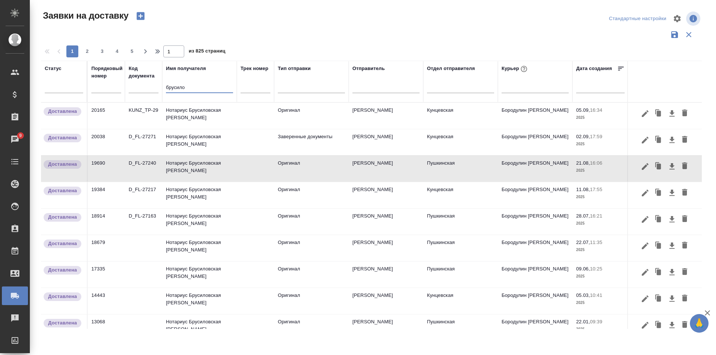
drag, startPoint x: 156, startPoint y: 88, endPoint x: 72, endPoint y: 76, distance: 85.6
click at [73, 76] on tr "Статус Порядковый номер Код документа Имя получателя брусило Трек номер Тип отп…" at bounding box center [428, 82] width 774 height 42
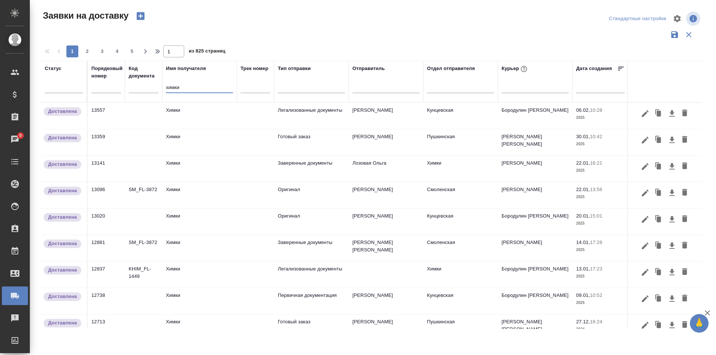
type input "химки"
click at [184, 110] on td "Химки" at bounding box center [199, 116] width 75 height 26
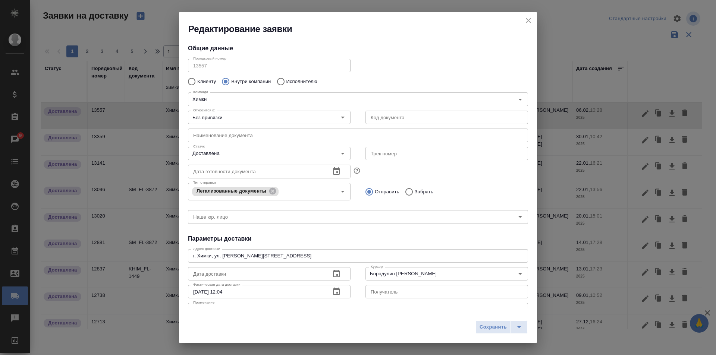
click at [528, 19] on icon "close" at bounding box center [528, 20] width 9 height 9
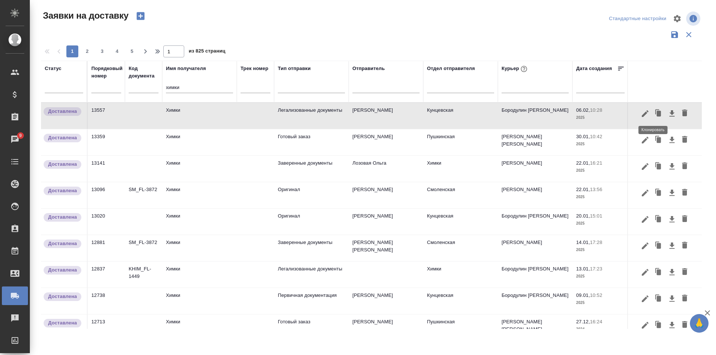
click at [655, 112] on icon "button" at bounding box center [657, 111] width 4 height 5
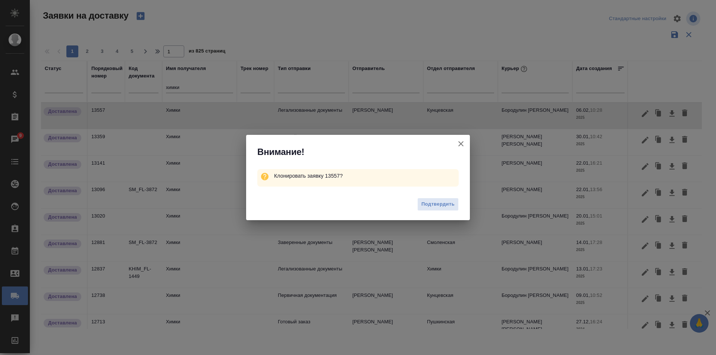
click at [461, 144] on icon "button" at bounding box center [460, 143] width 5 height 5
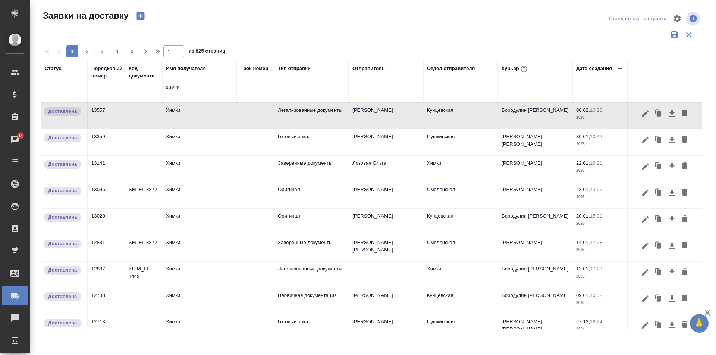
click at [183, 114] on td "Химки" at bounding box center [199, 116] width 75 height 26
click at [655, 113] on icon "button" at bounding box center [657, 111] width 4 height 5
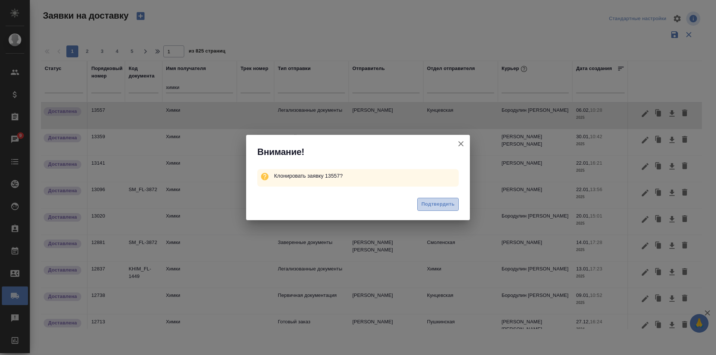
click at [437, 207] on span "Подтвердить" at bounding box center [437, 204] width 33 height 9
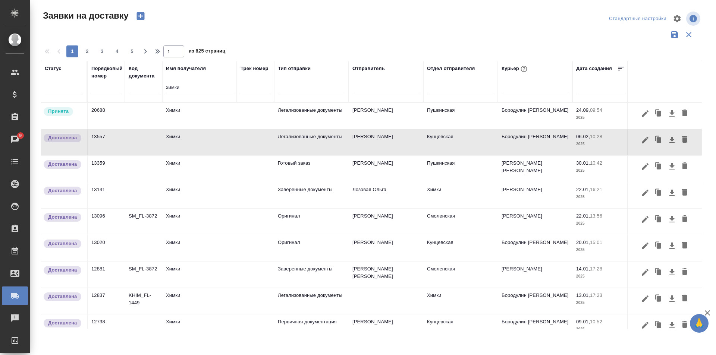
click at [186, 117] on td "Химки" at bounding box center [199, 116] width 75 height 26
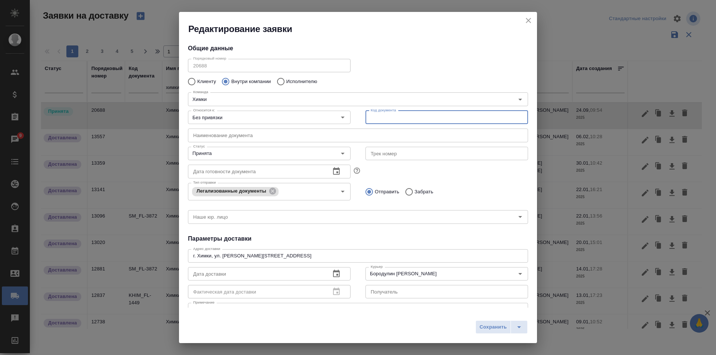
click at [381, 123] on input "text" at bounding box center [447, 117] width 163 height 13
type input "27011"
click at [251, 115] on input "Без привязки" at bounding box center [256, 117] width 133 height 9
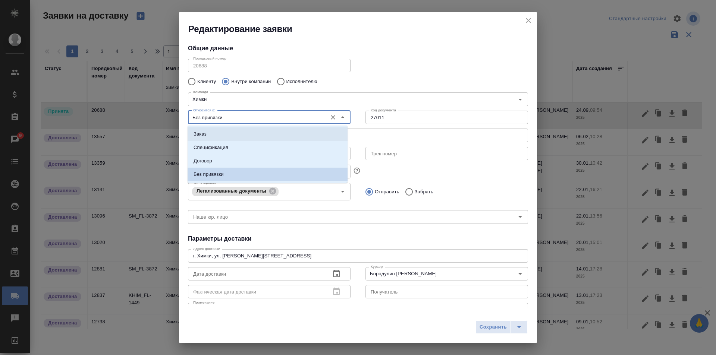
click at [225, 139] on li "Заказ" at bounding box center [268, 134] width 160 height 13
type input "Заказ"
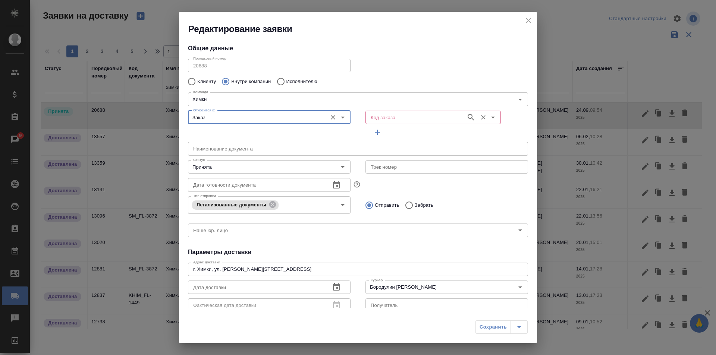
click at [371, 123] on div "Код заказа" at bounding box center [433, 117] width 135 height 13
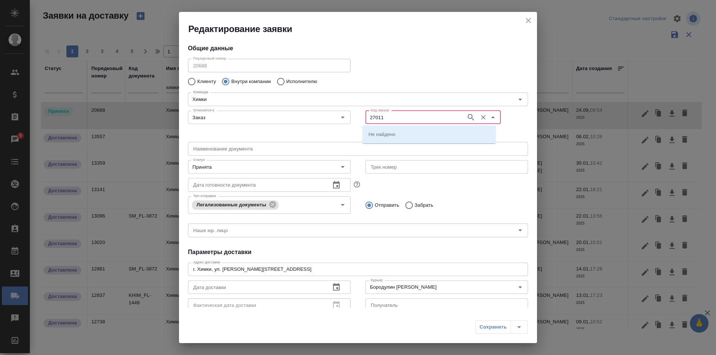
type input "27011"
click at [400, 137] on li "D_FL-27011" at bounding box center [429, 134] width 133 height 13
type input "(МБ) ООО "Монблан""
type input "D_FL-27011"
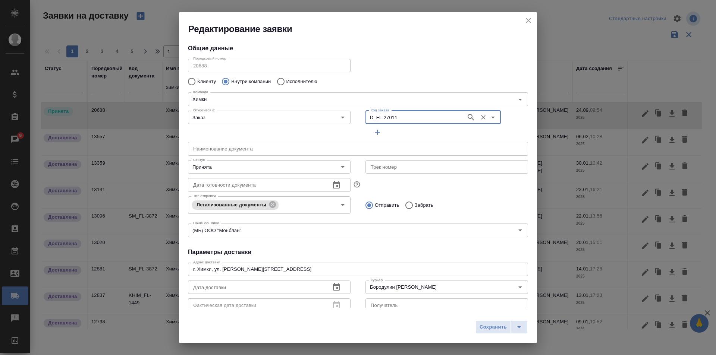
click at [207, 145] on input "text" at bounding box center [358, 148] width 340 height 13
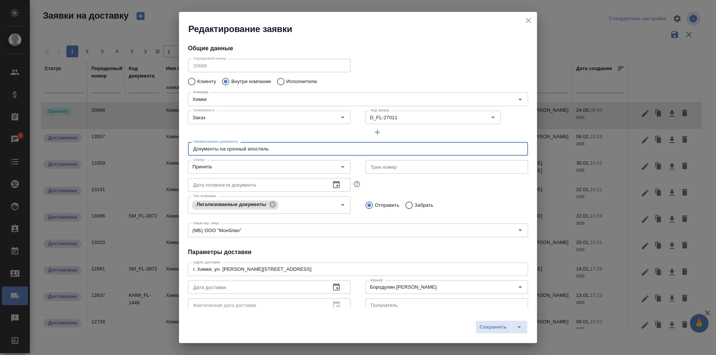
click at [217, 151] on input "Документы на срочный апостиль" at bounding box center [358, 148] width 340 height 13
type input "Документ на срочный апостиль"
click at [228, 163] on input "Принята" at bounding box center [256, 167] width 133 height 9
click at [405, 135] on div "Наименование документа Документ на срочный апостиль Наименование документа" at bounding box center [358, 148] width 355 height 33
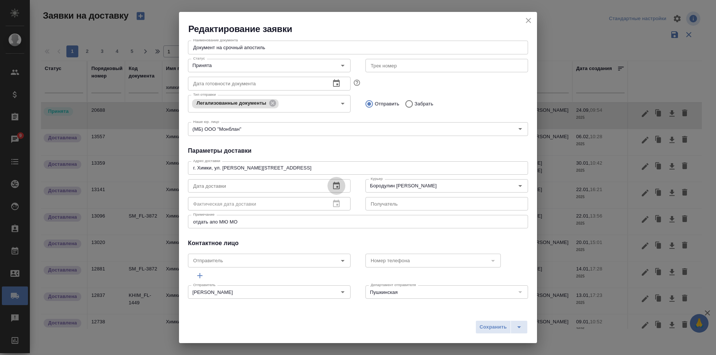
click at [332, 187] on icon "button" at bounding box center [336, 186] width 9 height 9
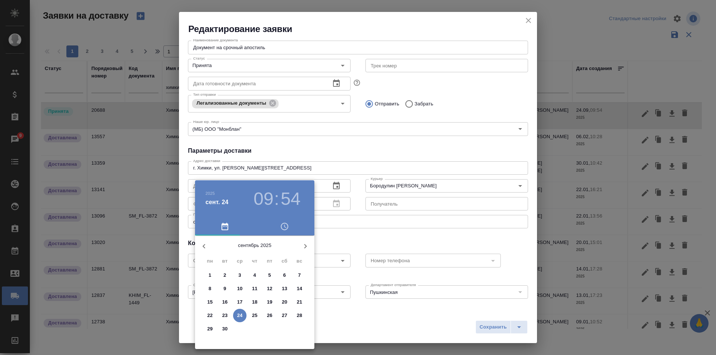
click at [240, 316] on p "24" at bounding box center [240, 315] width 6 height 7
type input "[DATE] 09:54"
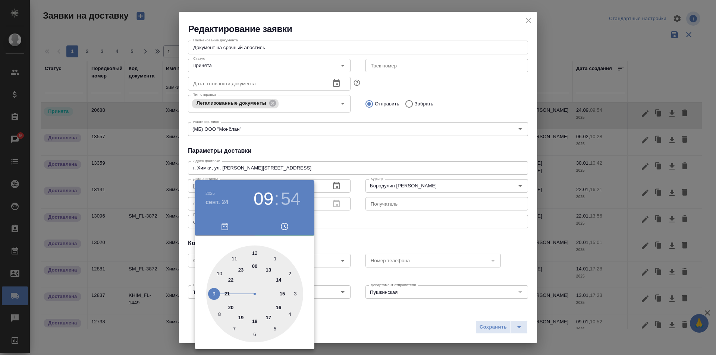
click at [342, 189] on div at bounding box center [358, 177] width 716 height 355
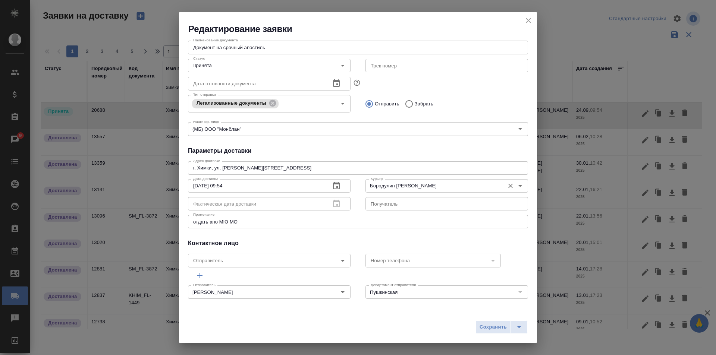
click at [405, 185] on input "Бородулин [PERSON_NAME]" at bounding box center [434, 186] width 133 height 9
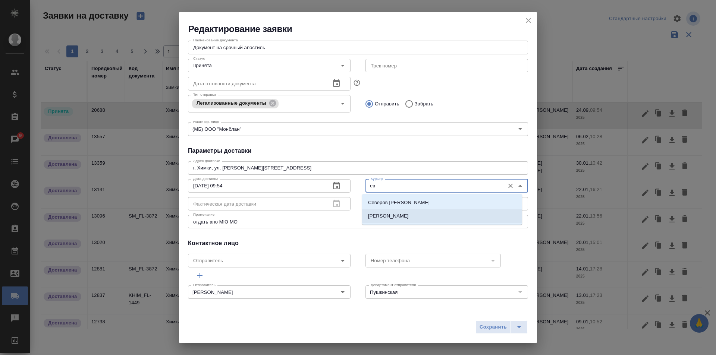
click at [399, 219] on p "[PERSON_NAME]" at bounding box center [388, 216] width 41 height 7
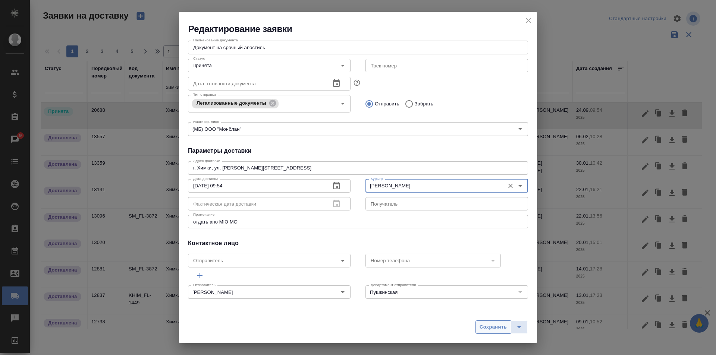
type input "[PERSON_NAME]"
click at [488, 326] on span "Сохранить" at bounding box center [493, 327] width 27 height 9
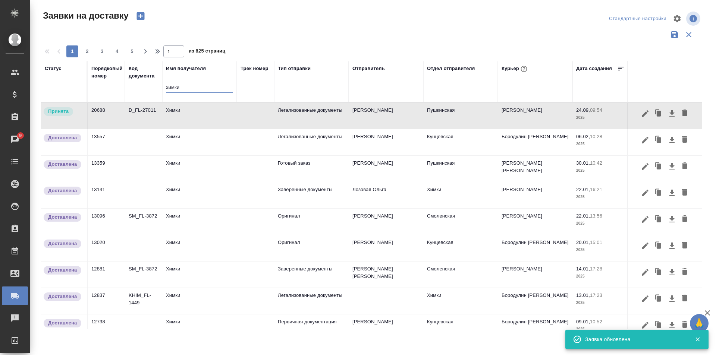
drag, startPoint x: 182, startPoint y: 89, endPoint x: 100, endPoint y: 75, distance: 83.6
click at [101, 75] on tr "Статус Порядковый номер Код документа Имя получателя химки Трек номер Тип отпра…" at bounding box center [428, 82] width 774 height 42
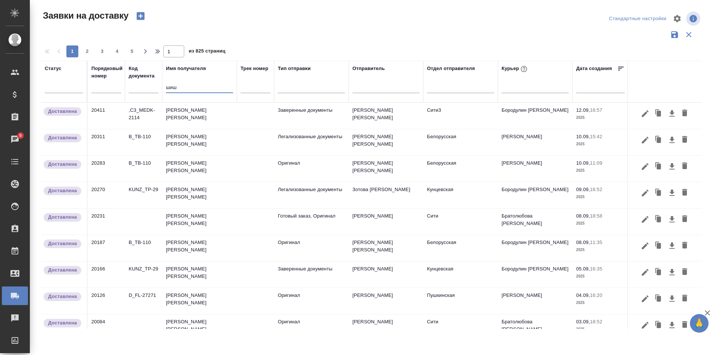
type input "шиш"
click at [196, 117] on td "[PERSON_NAME] [PERSON_NAME]" at bounding box center [199, 116] width 75 height 26
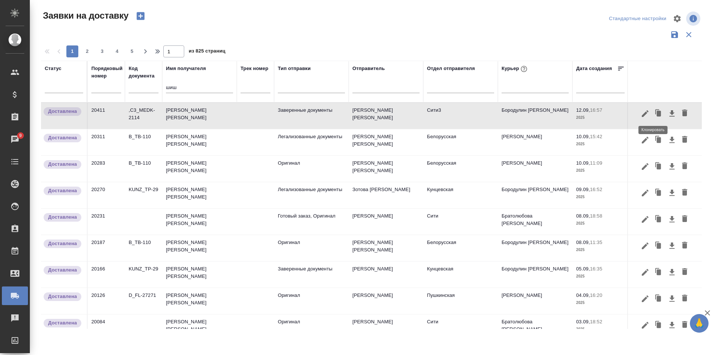
click at [657, 115] on icon "button" at bounding box center [659, 114] width 4 height 6
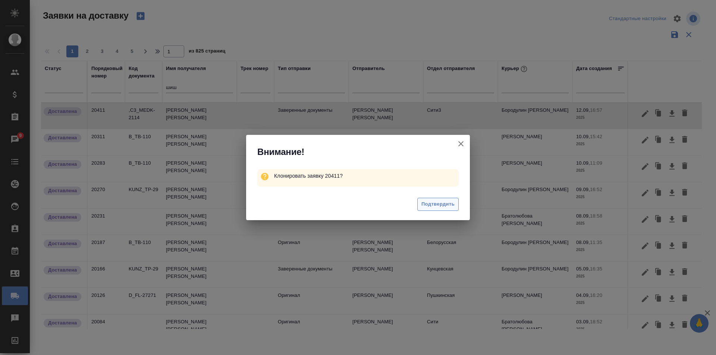
click at [436, 205] on span "Подтвердить" at bounding box center [437, 204] width 33 height 9
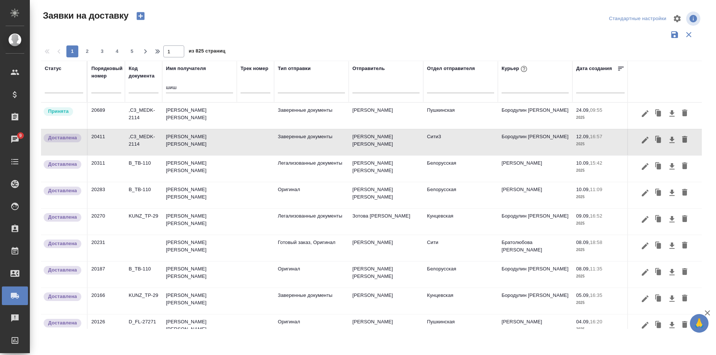
click at [204, 110] on td "[PERSON_NAME] [PERSON_NAME]" at bounding box center [199, 116] width 75 height 26
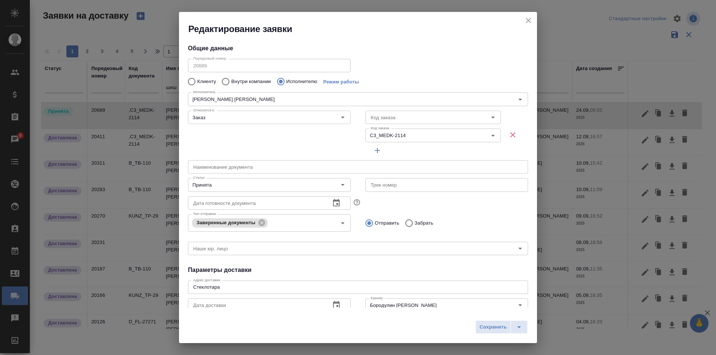
type input "[PERSON_NAME] [PERSON_NAME]"
click at [481, 136] on icon "Очистить" at bounding box center [483, 136] width 4 height 4
click at [422, 114] on input "Код заказа" at bounding box center [415, 117] width 95 height 9
click at [510, 134] on icon "button" at bounding box center [512, 134] width 5 height 5
type input "(МБ) ООО "Монблан""
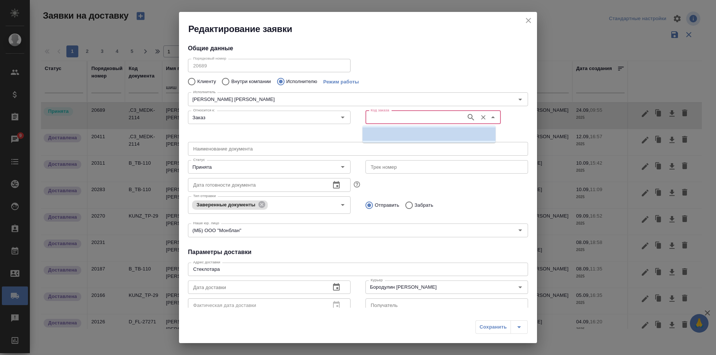
click at [394, 117] on input "Код заказа" at bounding box center [415, 117] width 95 height 9
paste input "D_NF-236"
type input "D_NF-236"
click at [393, 134] on li "D_NF-236" at bounding box center [429, 134] width 133 height 13
type input "D_NF-236"
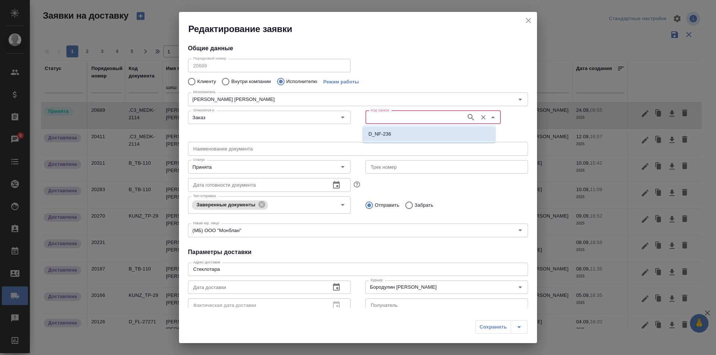
type input "(Т2) ООО "Трактат24""
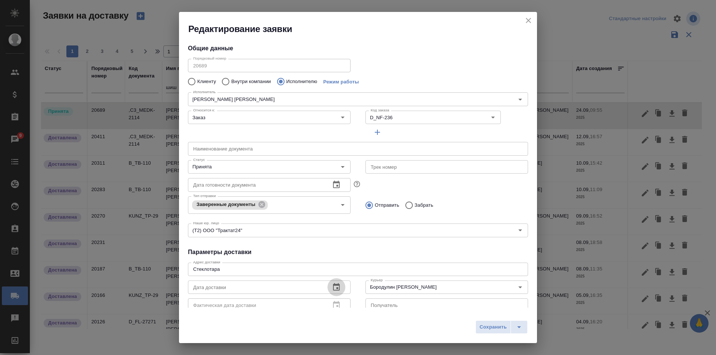
click at [335, 285] on icon "button" at bounding box center [336, 286] width 7 height 7
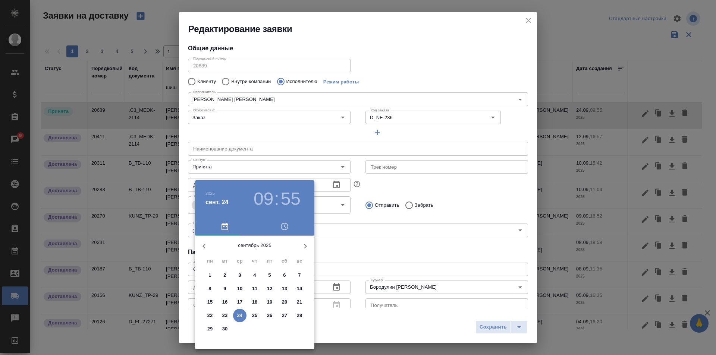
click at [239, 318] on p "24" at bounding box center [240, 315] width 6 height 7
type input "[DATE] 09:55"
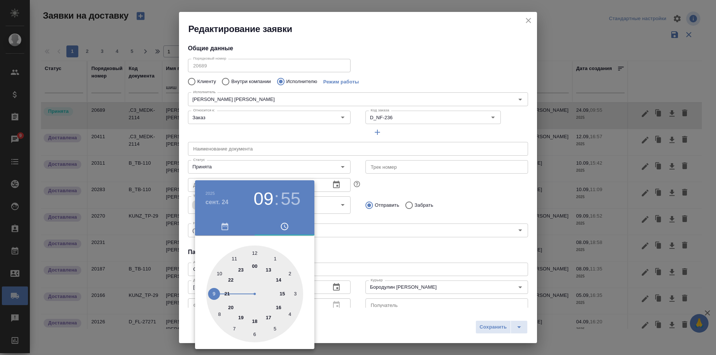
click at [429, 291] on div at bounding box center [358, 177] width 716 height 355
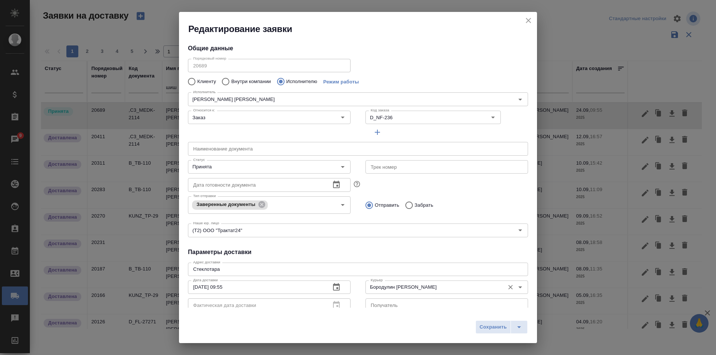
click at [416, 289] on input "Бородулин [PERSON_NAME]" at bounding box center [434, 287] width 133 height 9
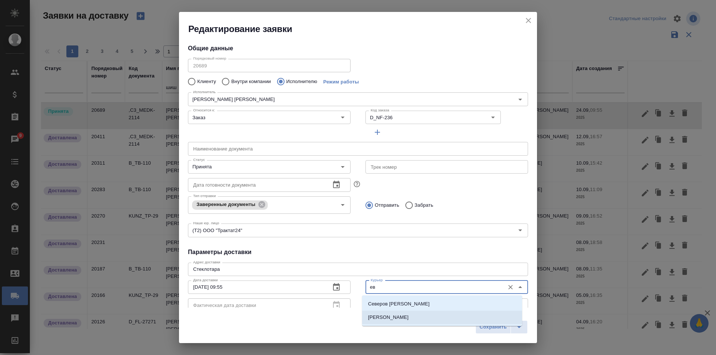
click at [390, 320] on p "[PERSON_NAME]" at bounding box center [388, 317] width 41 height 7
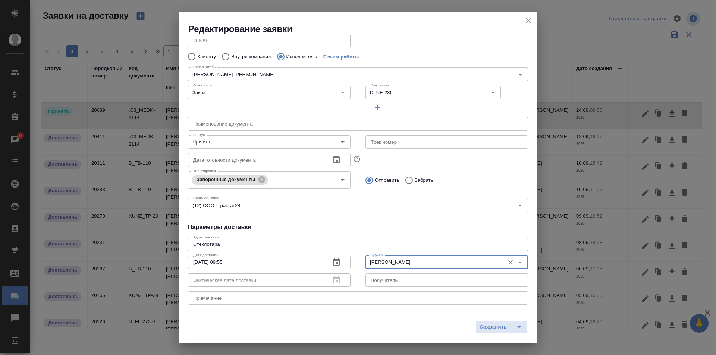
scroll to position [37, 0]
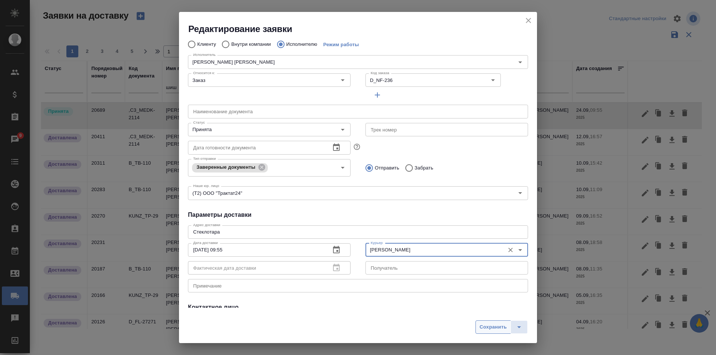
type input "[PERSON_NAME]"
click at [492, 328] on span "Сохранить" at bounding box center [493, 327] width 27 height 9
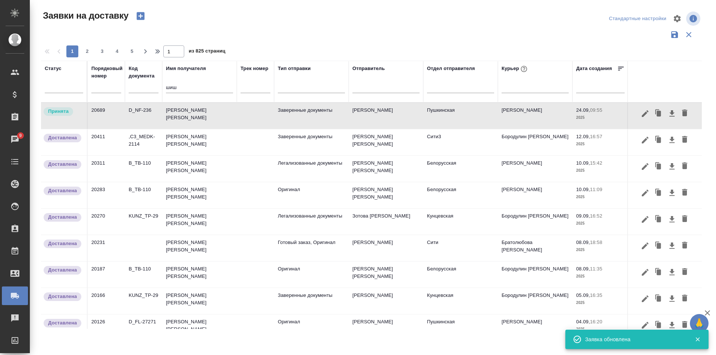
drag, startPoint x: 183, startPoint y: 86, endPoint x: 70, endPoint y: 102, distance: 114.2
click at [81, 94] on tr "Статус Порядковый номер Код документа Имя получателя шиш Трек номер Тип отправк…" at bounding box center [428, 82] width 774 height 42
